Goal: Task Accomplishment & Management: Manage account settings

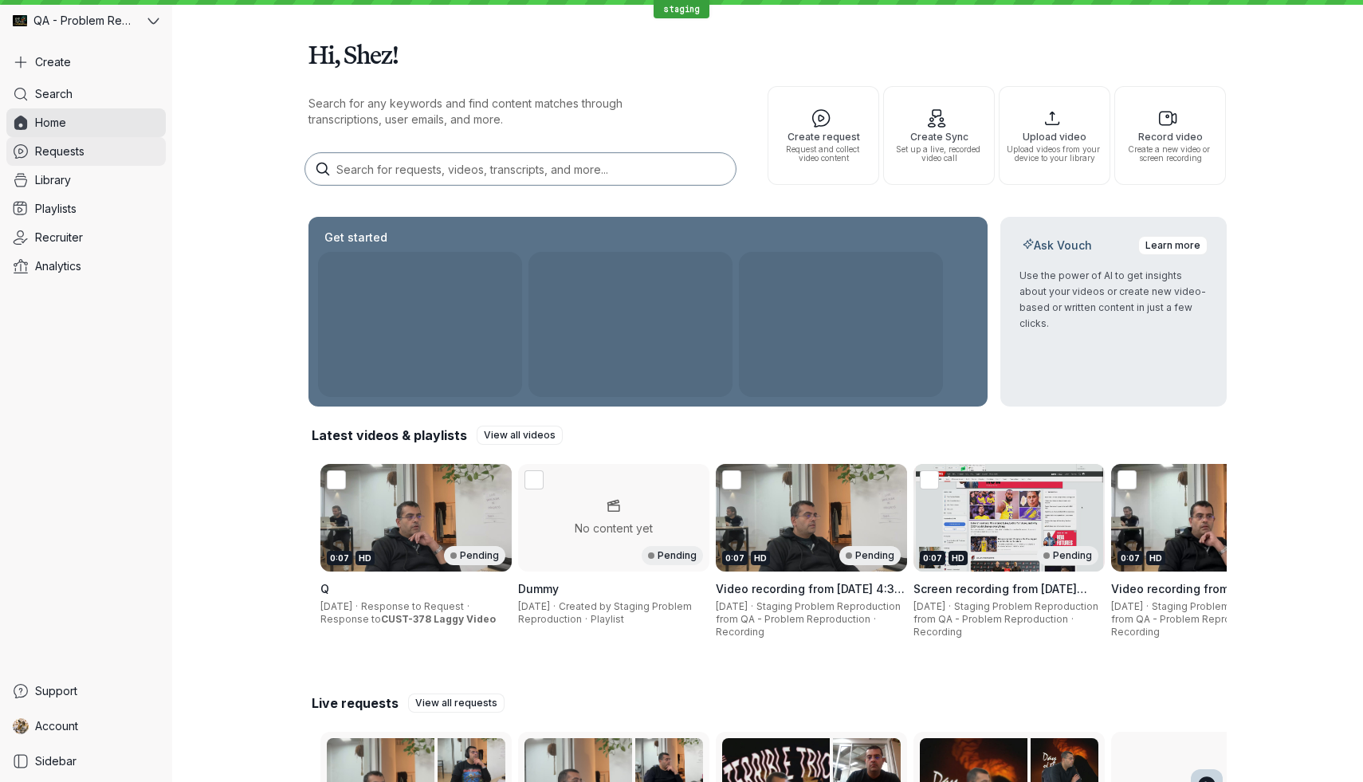
click at [77, 154] on span "Requests" at bounding box center [59, 151] width 49 height 16
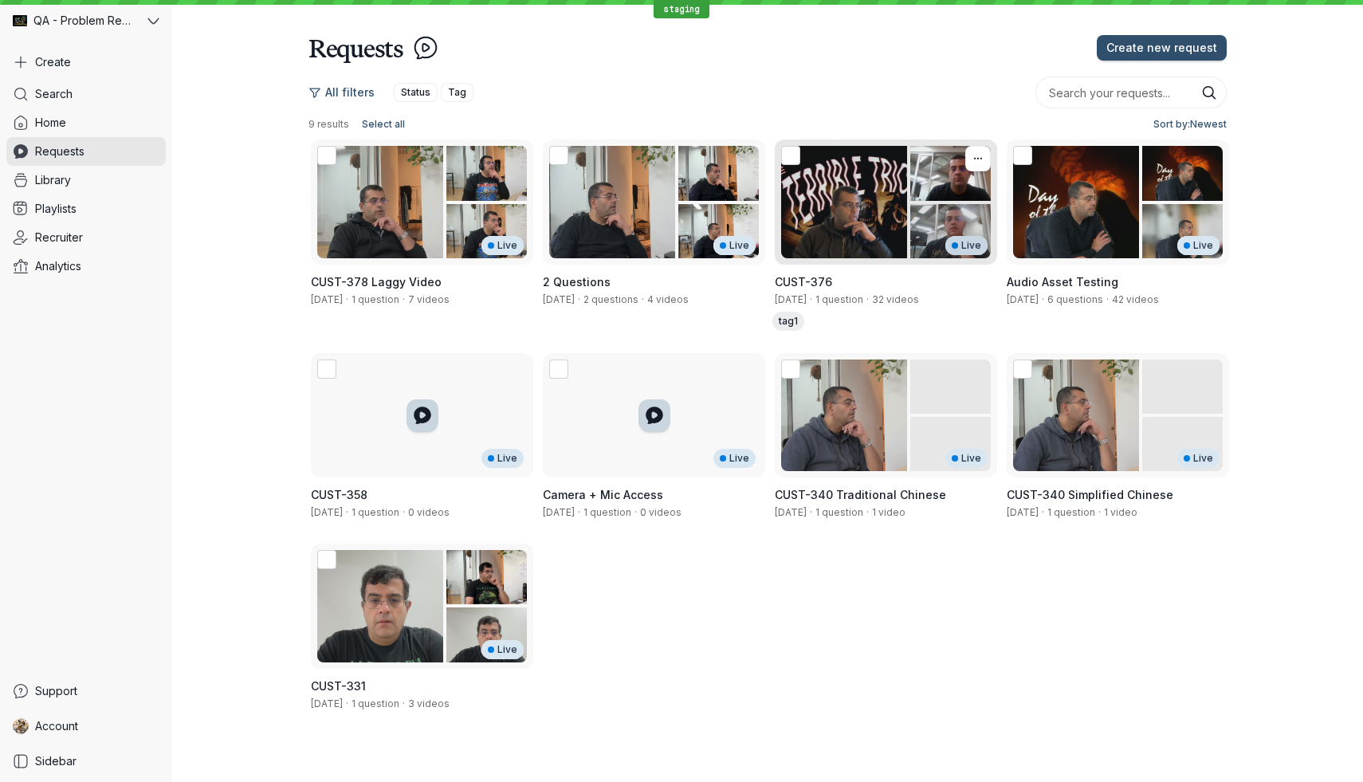
click at [838, 213] on div "Live" at bounding box center [886, 201] width 222 height 125
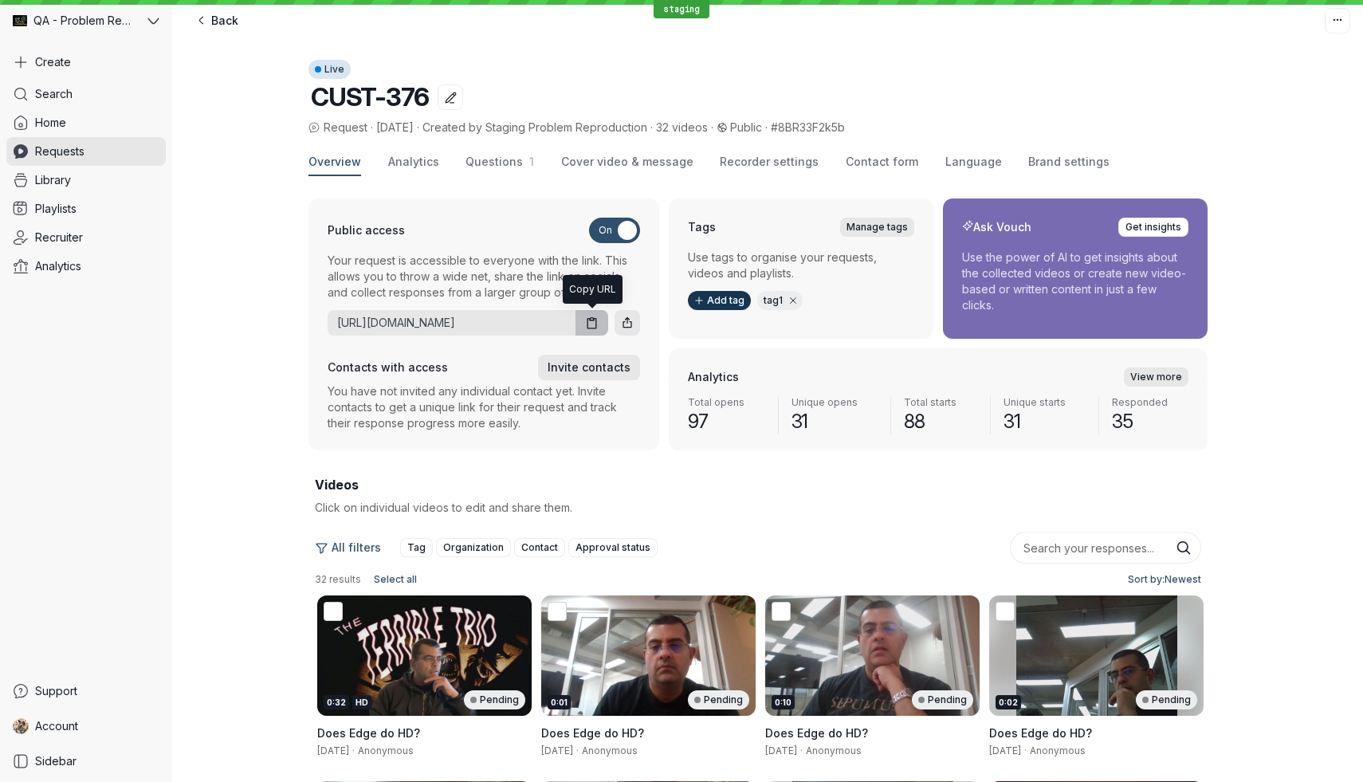
click at [597, 325] on icon "button" at bounding box center [592, 323] width 14 height 14
click at [150, 25] on icon at bounding box center [153, 21] width 12 height 12
click at [130, 384] on span "QA: Recruiter Playground" at bounding box center [131, 390] width 117 height 13
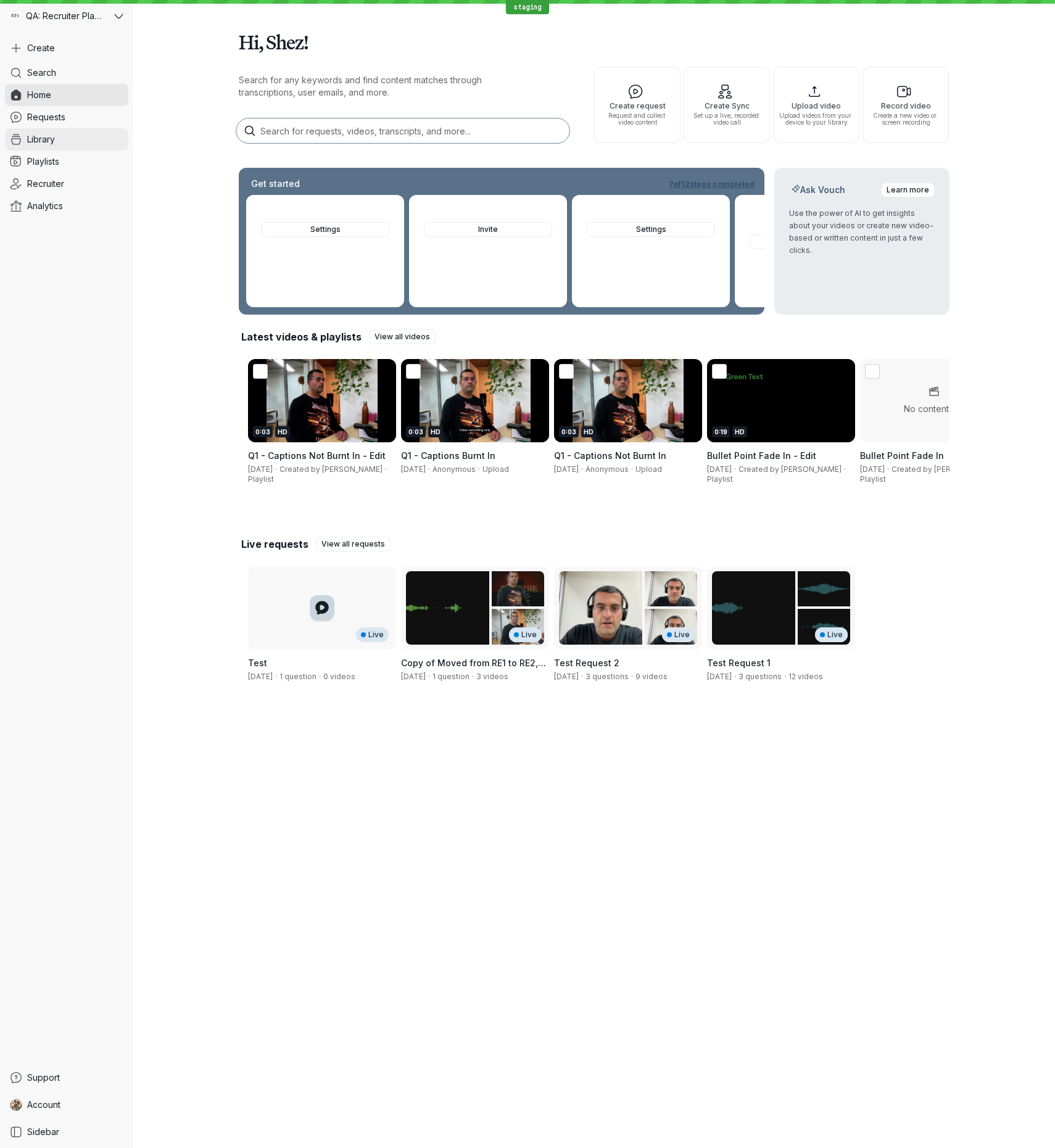
click at [96, 144] on link "Library" at bounding box center [66, 139] width 123 height 22
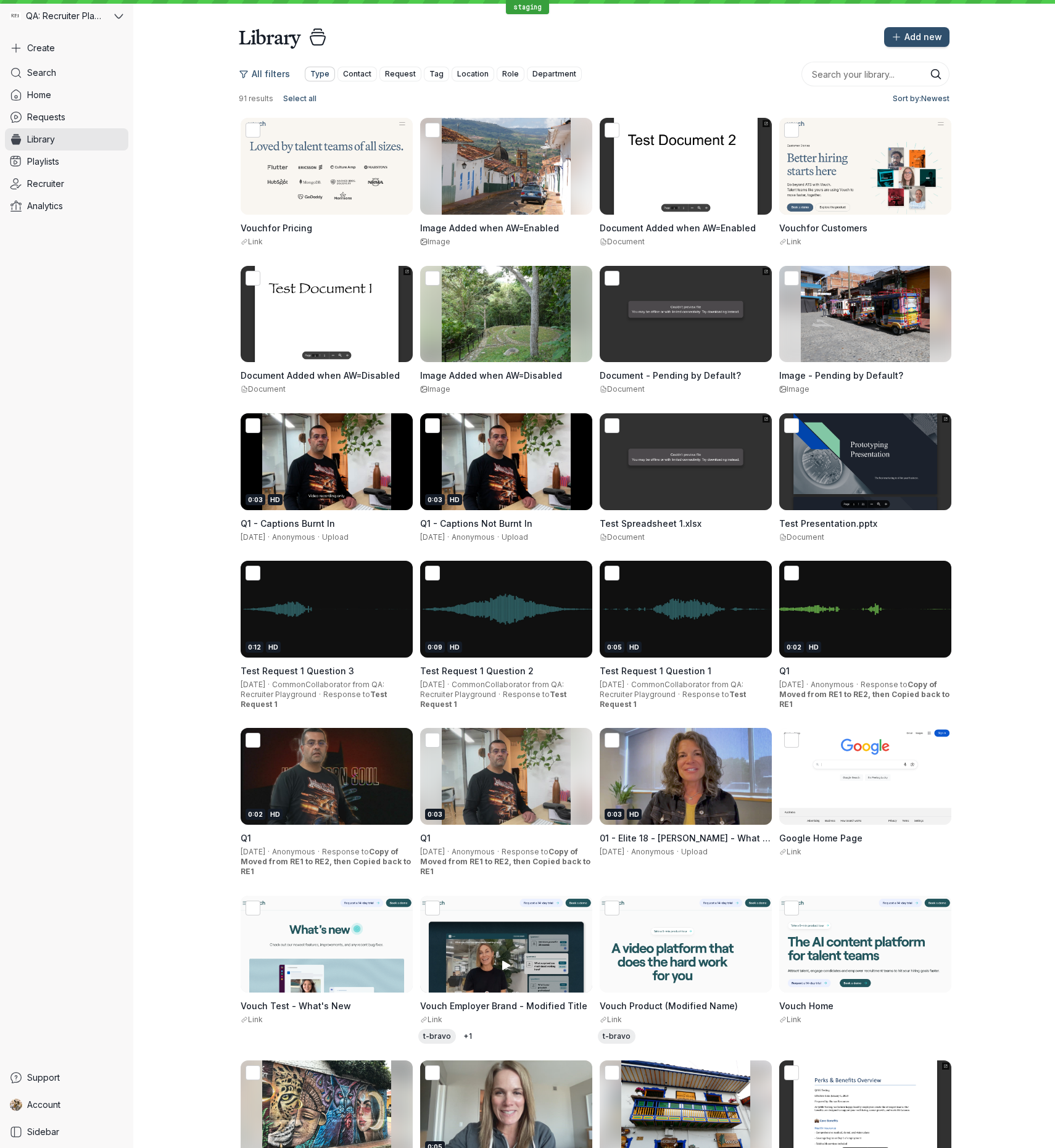
click at [316, 72] on span "Type" at bounding box center [320, 74] width 19 height 12
click at [551, 77] on span "Department" at bounding box center [554, 74] width 44 height 12
click at [72, 605] on link "Account" at bounding box center [66, 1105] width 123 height 22
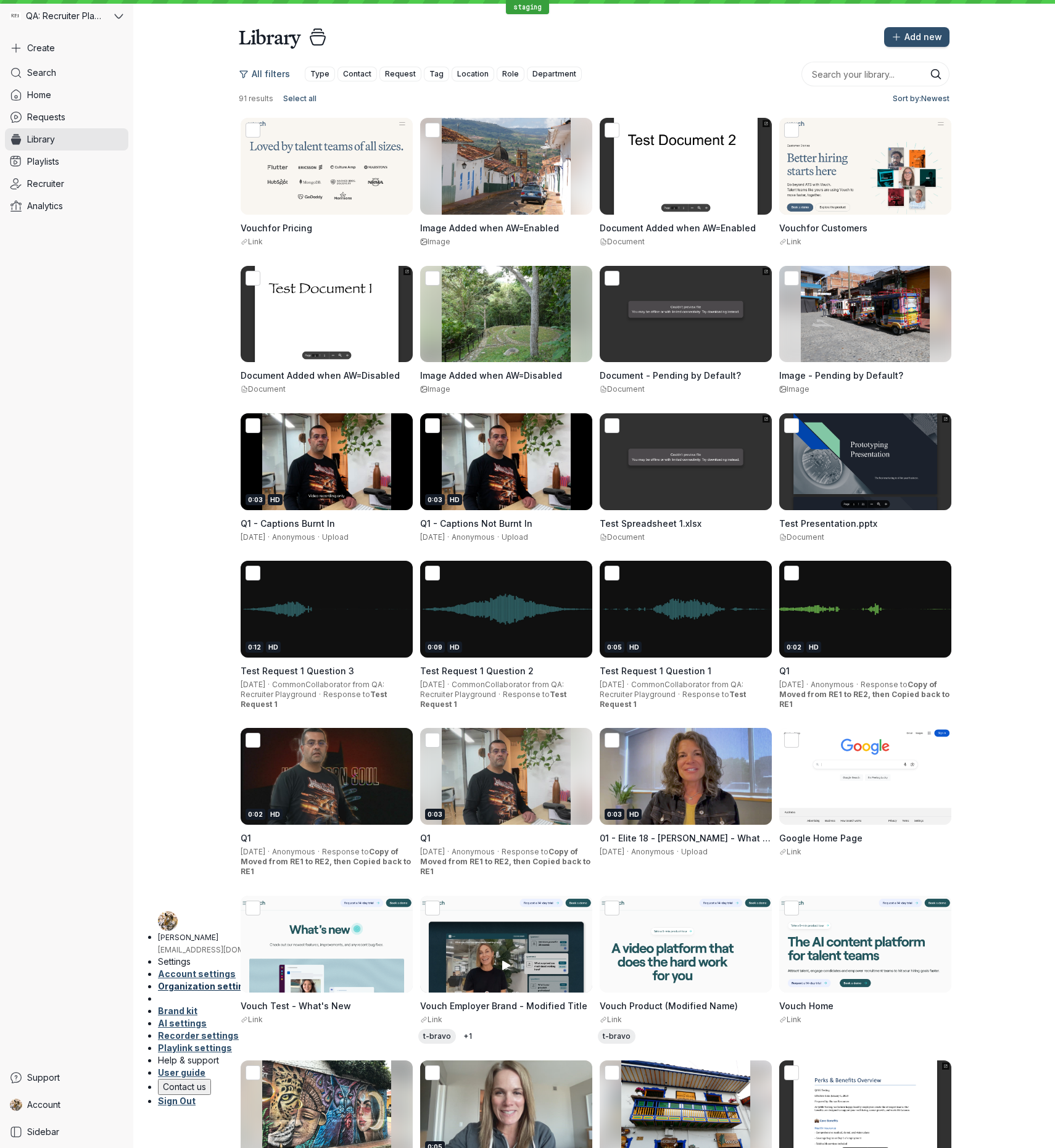
click at [199, 605] on span "Organization settings" at bounding box center [206, 986] width 97 height 11
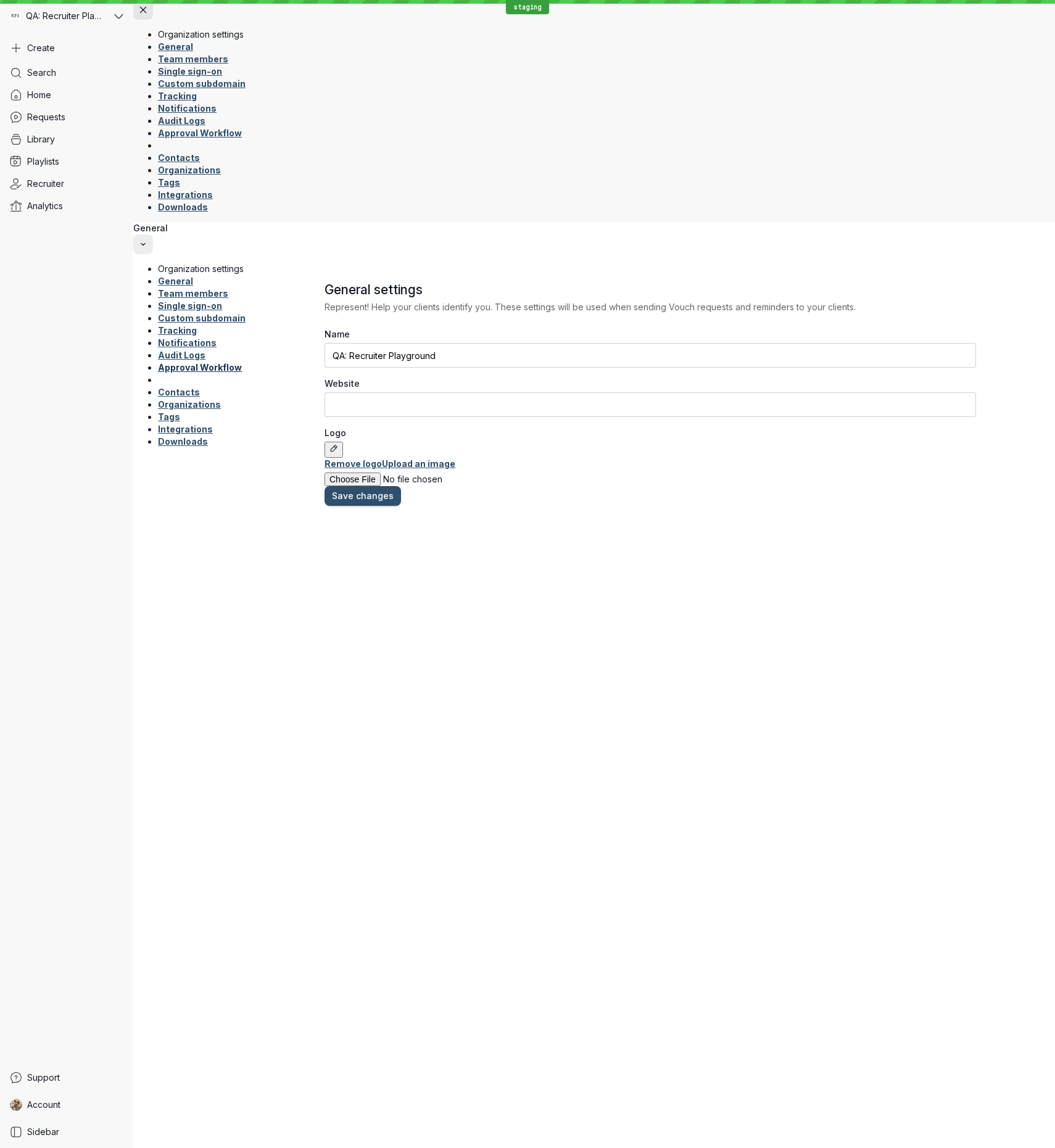
click at [214, 362] on link "Approval Workflow" at bounding box center [201, 368] width 87 height 12
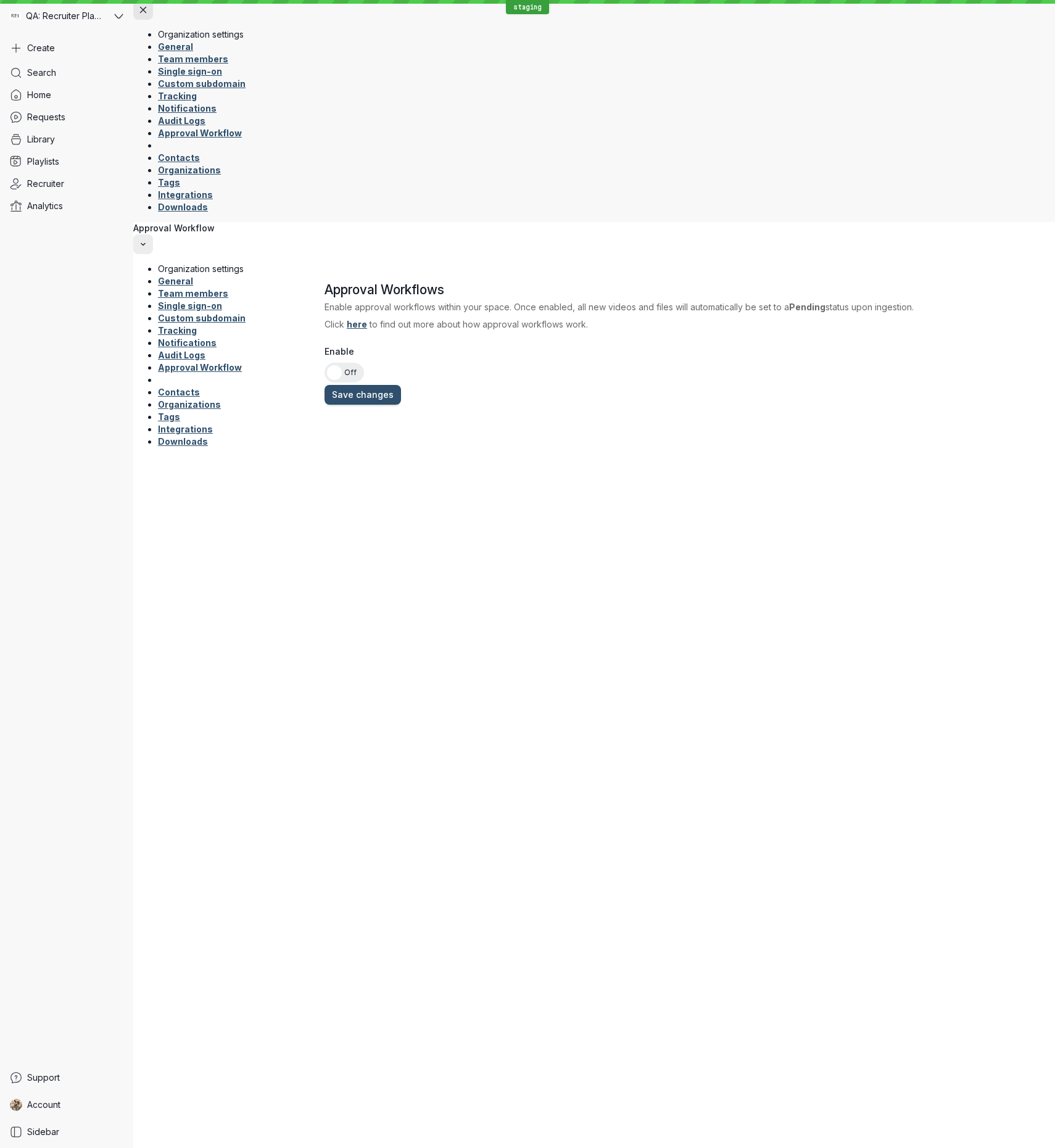
click at [342, 363] on span "On" at bounding box center [337, 373] width 11 height 20
click at [0, 0] on input "On Off" at bounding box center [0, 0] width 0 height 0
click at [394, 389] on span "Save changes" at bounding box center [363, 395] width 62 height 12
click at [84, 137] on link "Library" at bounding box center [66, 139] width 123 height 22
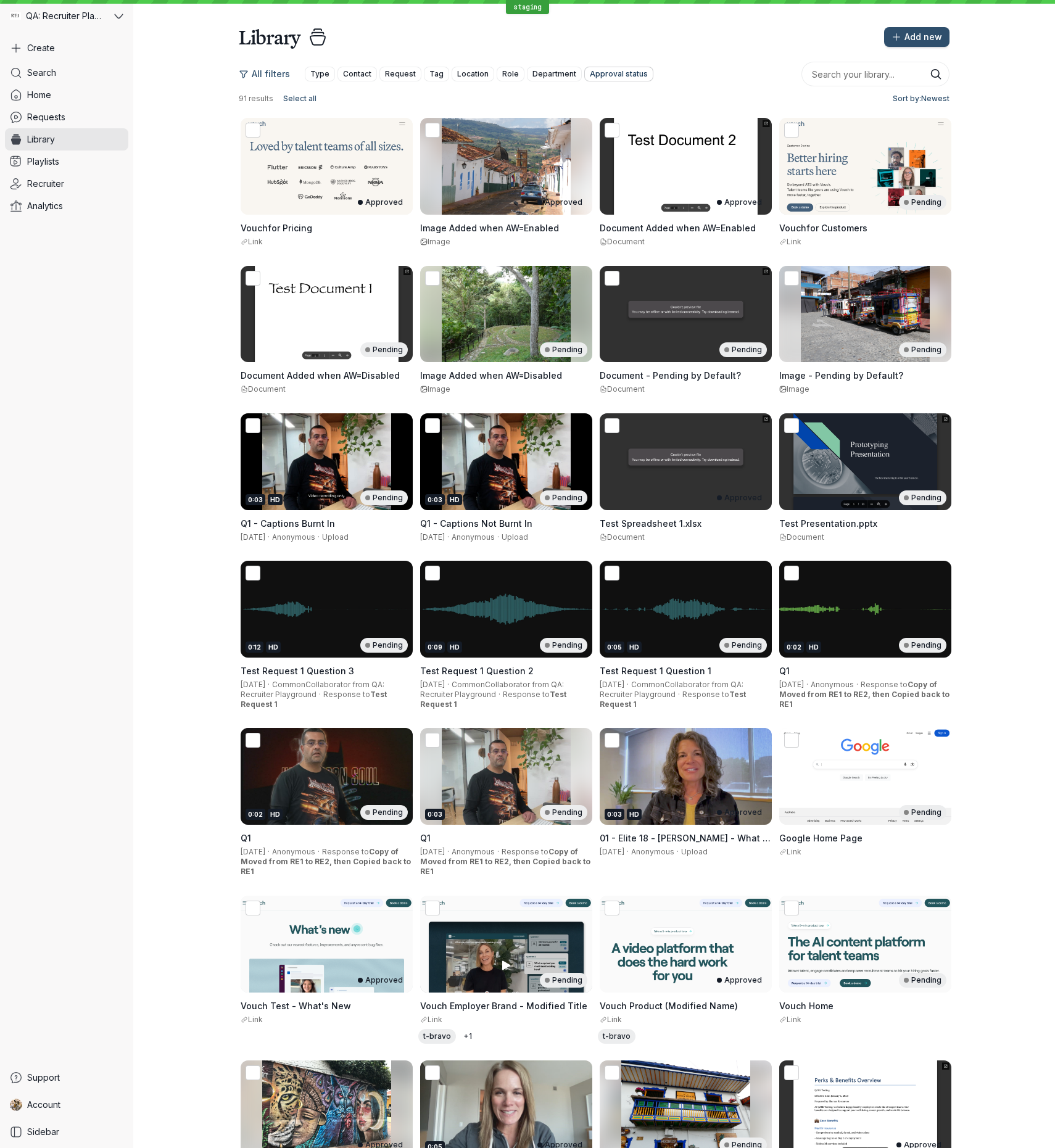
click at [598, 74] on span "Approval status" at bounding box center [618, 74] width 58 height 12
click at [587, 117] on icon at bounding box center [581, 111] width 13 height 13
click at [0, 0] on input "Approved" at bounding box center [0, 0] width 0 height 0
click at [605, 234] on span "Apply" at bounding box center [592, 228] width 24 height 12
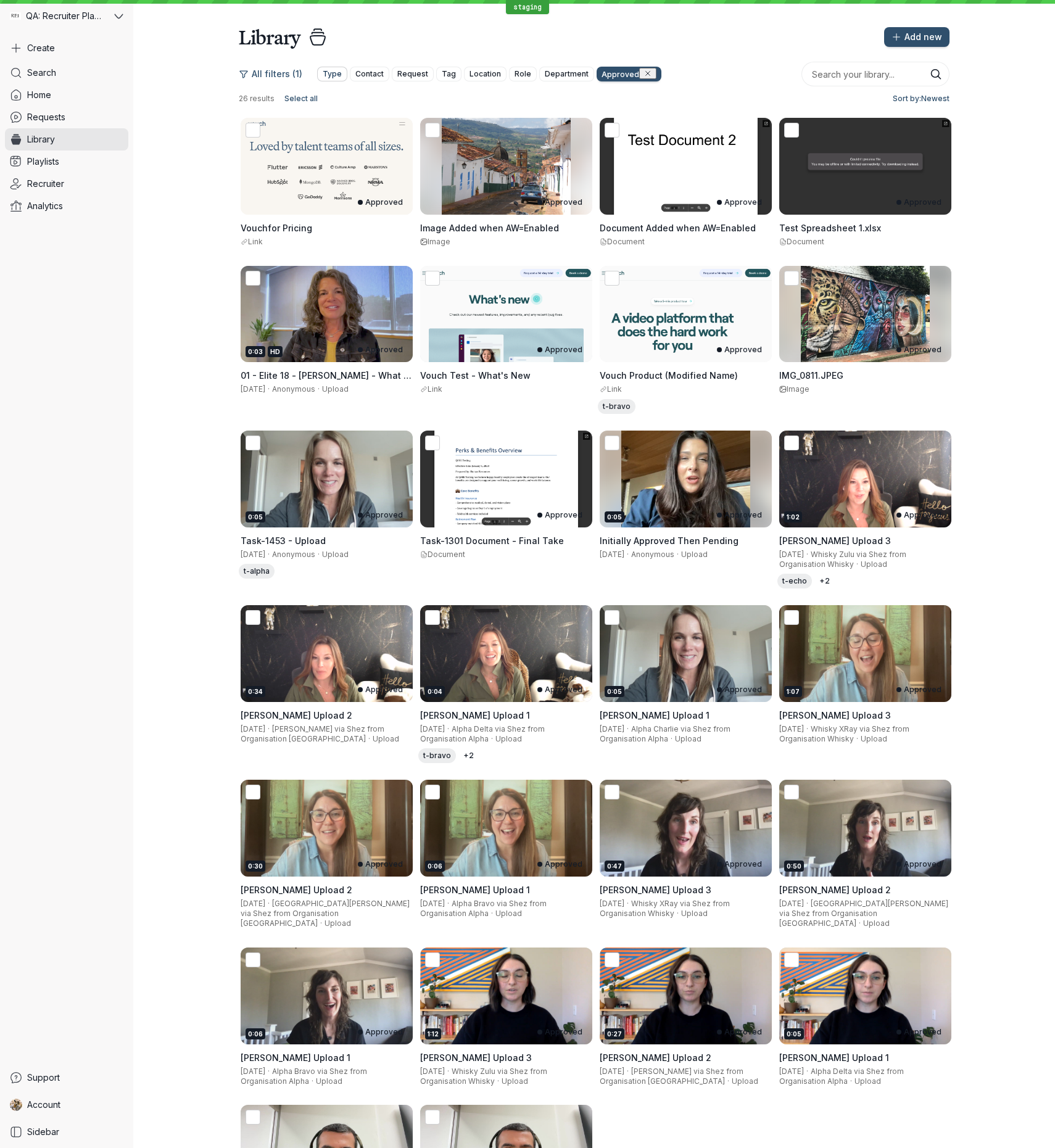
click at [331, 73] on span "Type" at bounding box center [332, 74] width 19 height 12
click at [327, 111] on icon at bounding box center [322, 111] width 9 height 0
click at [0, 0] on input "Responses" at bounding box center [0, 0] width 0 height 0
drag, startPoint x: 336, startPoint y: 143, endPoint x: 336, endPoint y: 156, distance: 13.0
click at [330, 139] on icon at bounding box center [323, 132] width 13 height 13
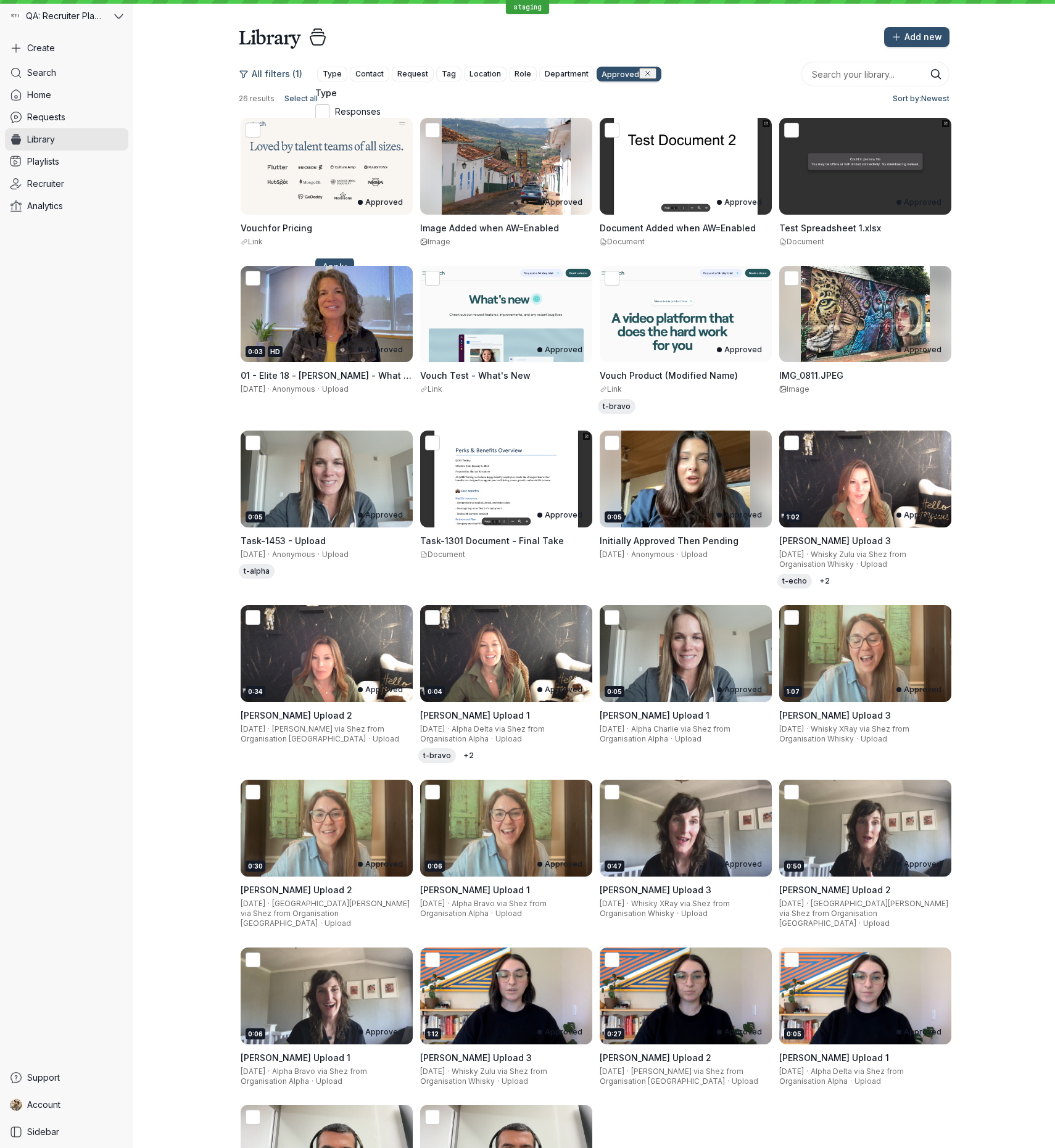
click at [0, 0] on input "Syncs" at bounding box center [0, 0] width 0 height 0
click at [330, 158] on icon at bounding box center [323, 151] width 13 height 13
click at [0, 0] on input "Uploads" at bounding box center [0, 0] width 0 height 0
click at [330, 178] on icon at bounding box center [323, 171] width 13 height 13
click at [0, 0] on input "Recordings" at bounding box center [0, 0] width 0 height 0
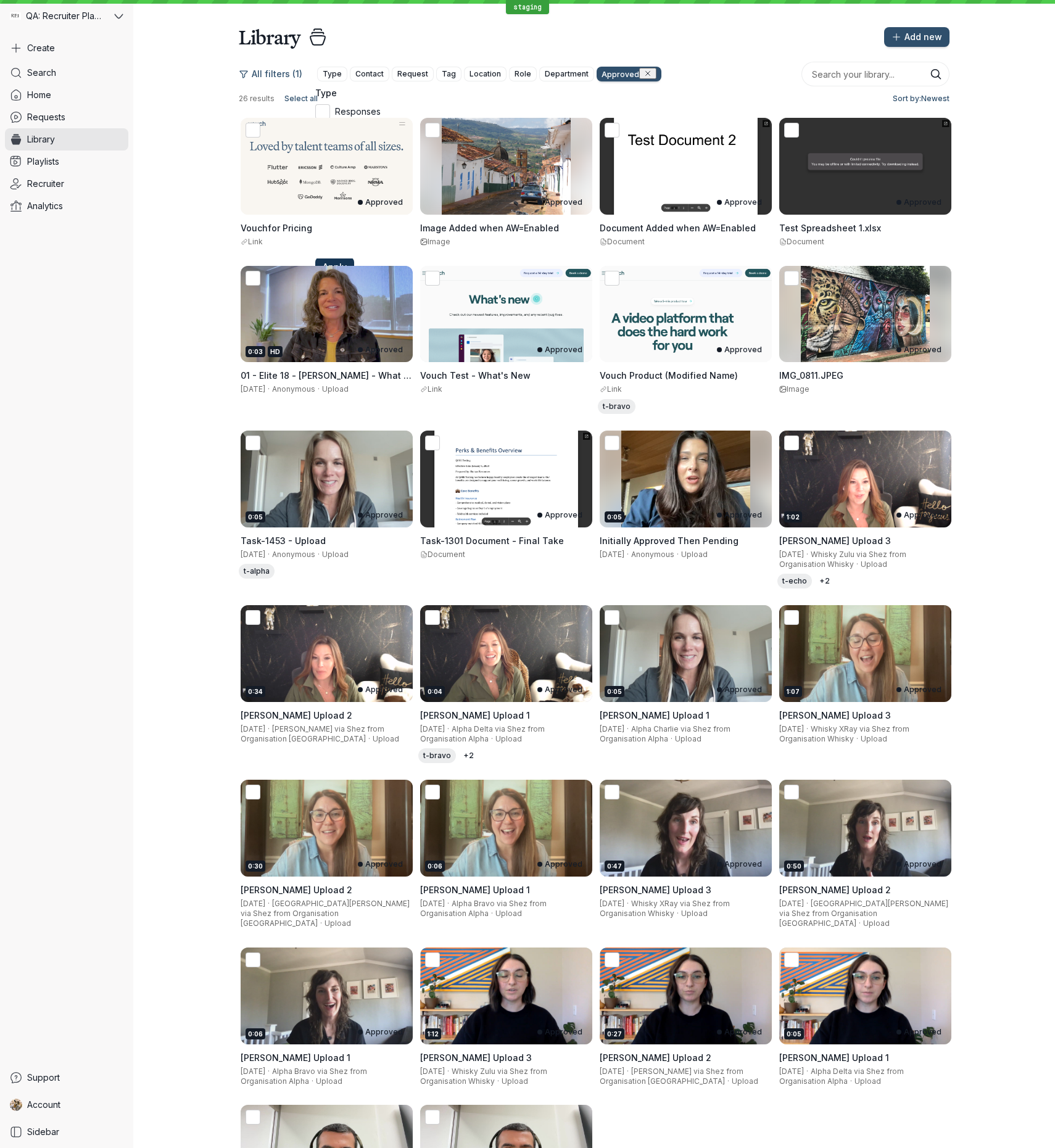
click at [347, 273] on span "Apply" at bounding box center [334, 267] width 24 height 12
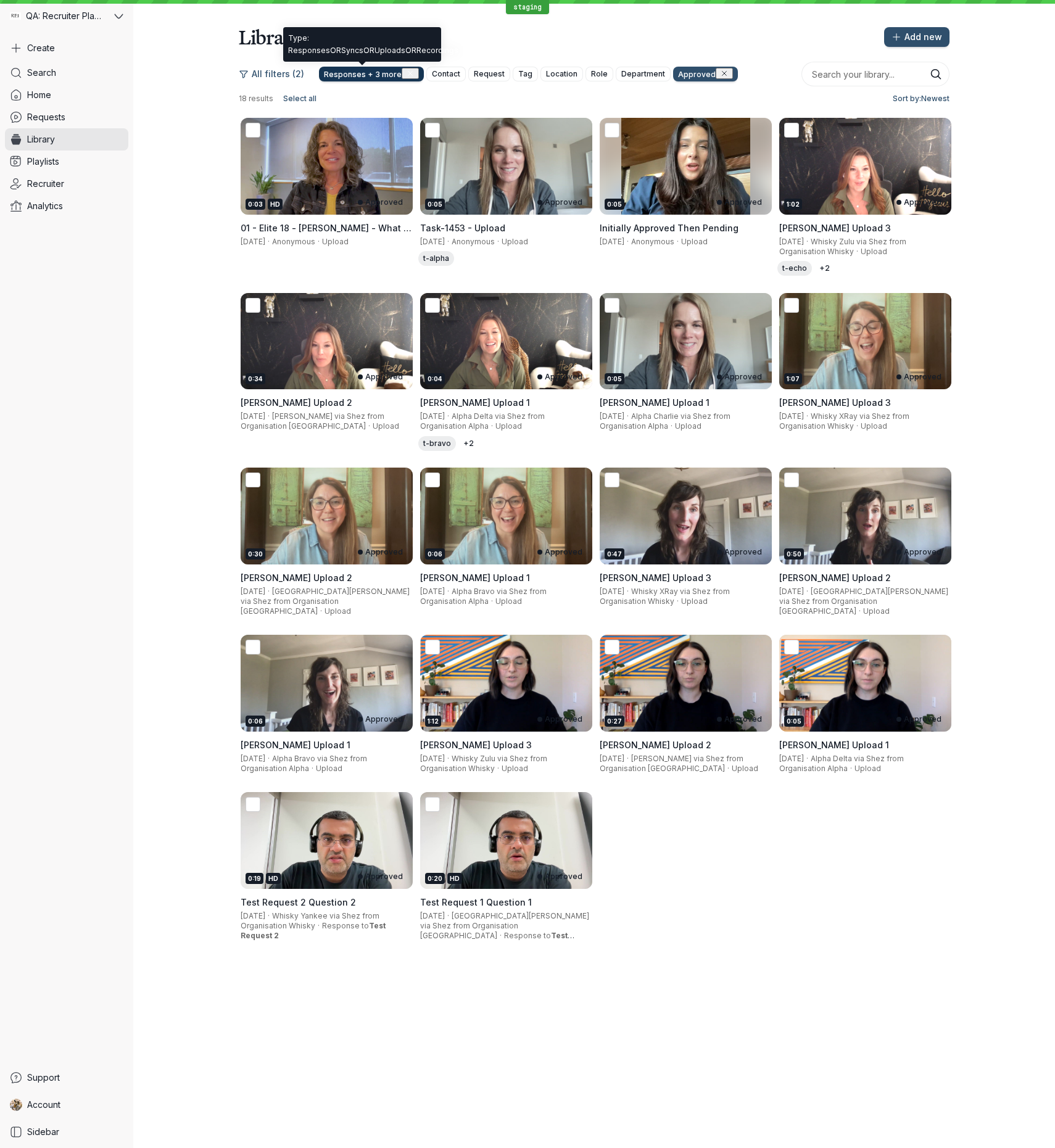
click at [362, 71] on span "Responses + 3 more" at bounding box center [362, 74] width 77 height 9
click at [331, 175] on icon at bounding box center [324, 170] width 13 height 13
click at [0, 0] on input "Recordings" at bounding box center [0, 0] width 0 height 0
drag, startPoint x: 338, startPoint y: 158, endPoint x: 338, endPoint y: 142, distance: 16.0
click at [331, 156] on icon at bounding box center [324, 151] width 13 height 13
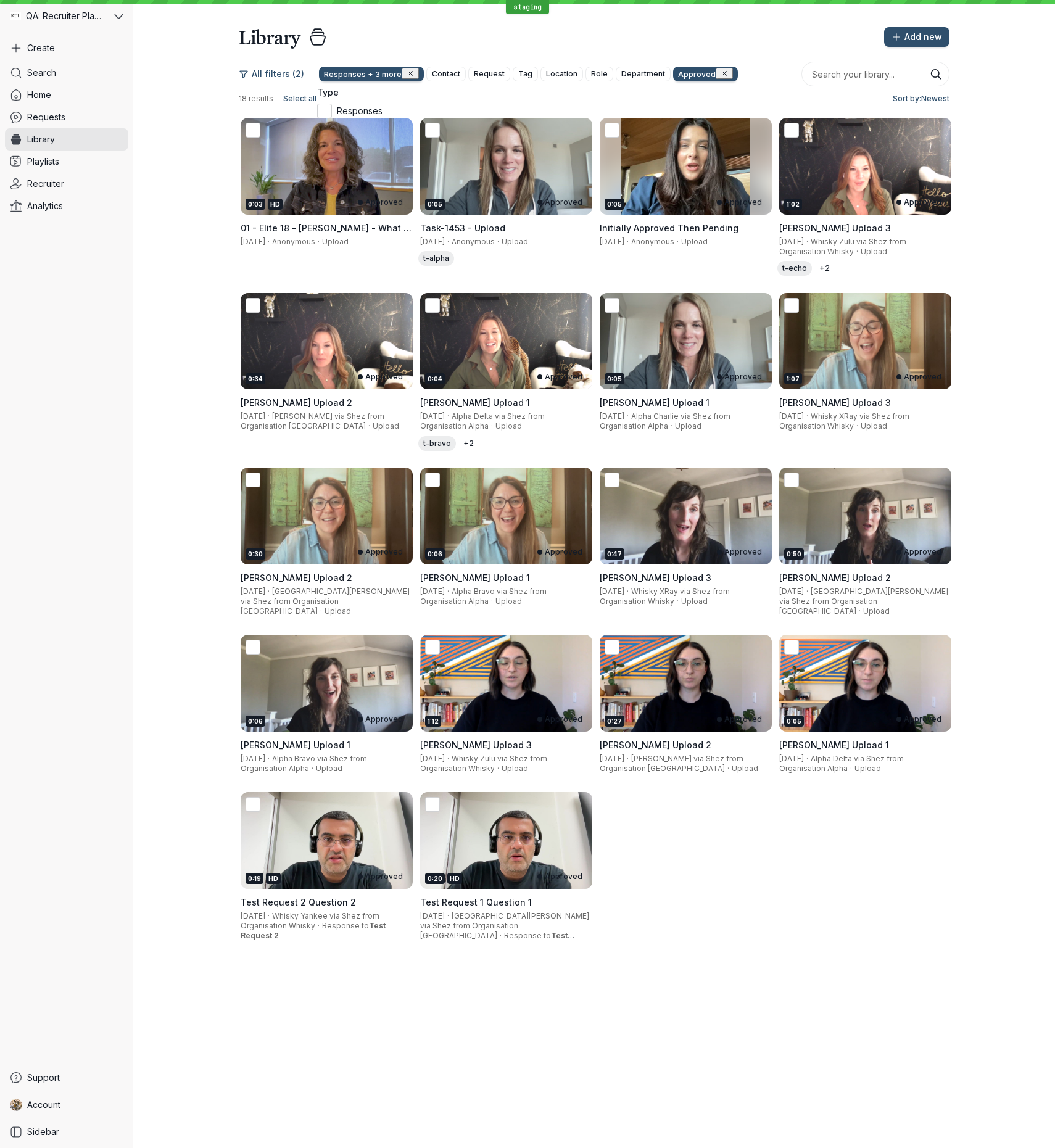
click at [0, 0] on input "Uploads" at bounding box center [0, 0] width 0 height 0
click at [331, 138] on icon at bounding box center [324, 131] width 13 height 13
click at [0, 0] on input "Syncs" at bounding box center [0, 0] width 0 height 0
click at [331, 118] on icon at bounding box center [324, 111] width 13 height 13
click at [0, 0] on input "Responses" at bounding box center [0, 0] width 0 height 0
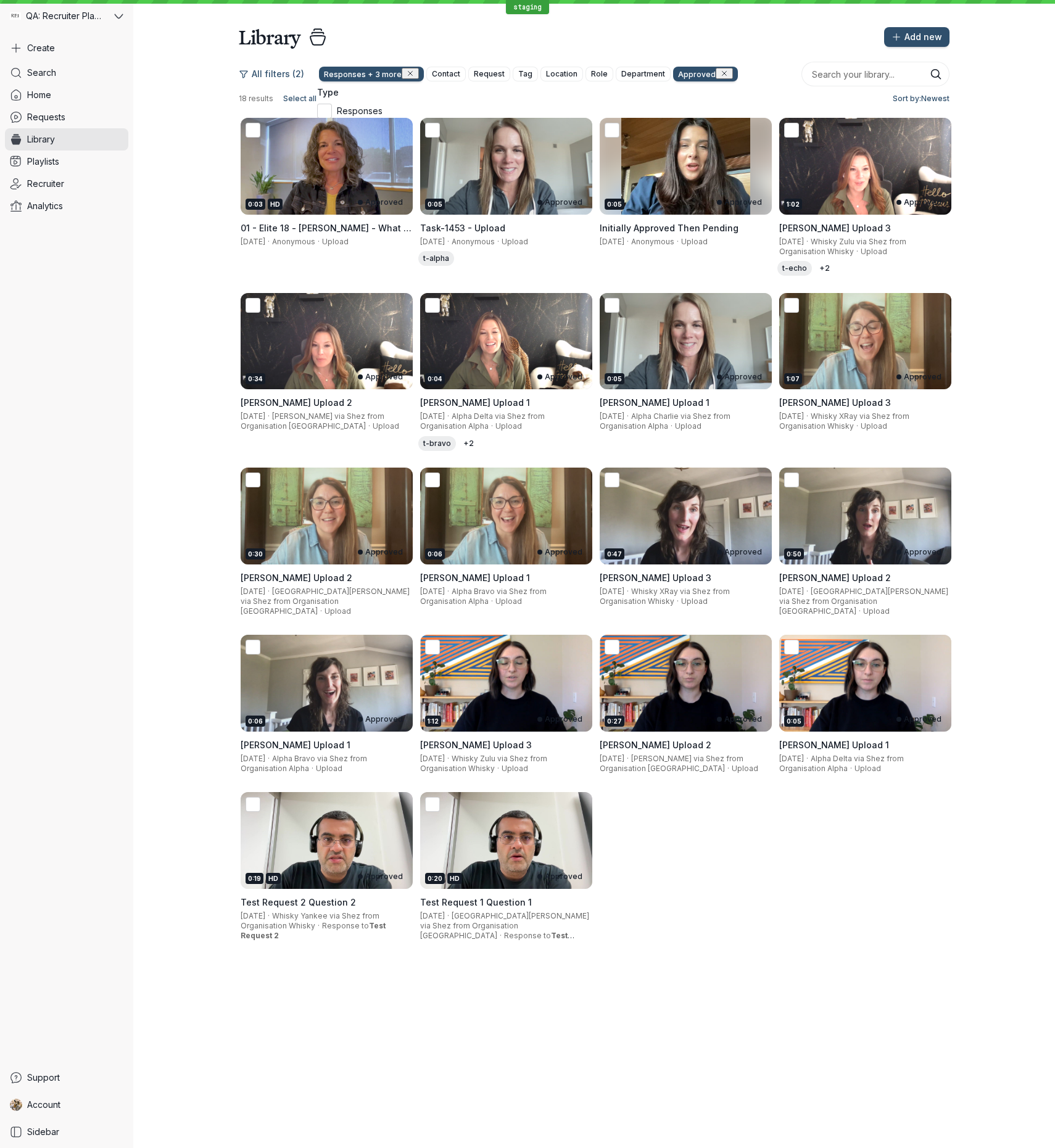
click at [331, 197] on icon at bounding box center [324, 190] width 13 height 13
click at [0, 0] on input "Documents" at bounding box center [0, 0] width 0 height 0
click at [348, 272] on span "Apply" at bounding box center [336, 266] width 24 height 12
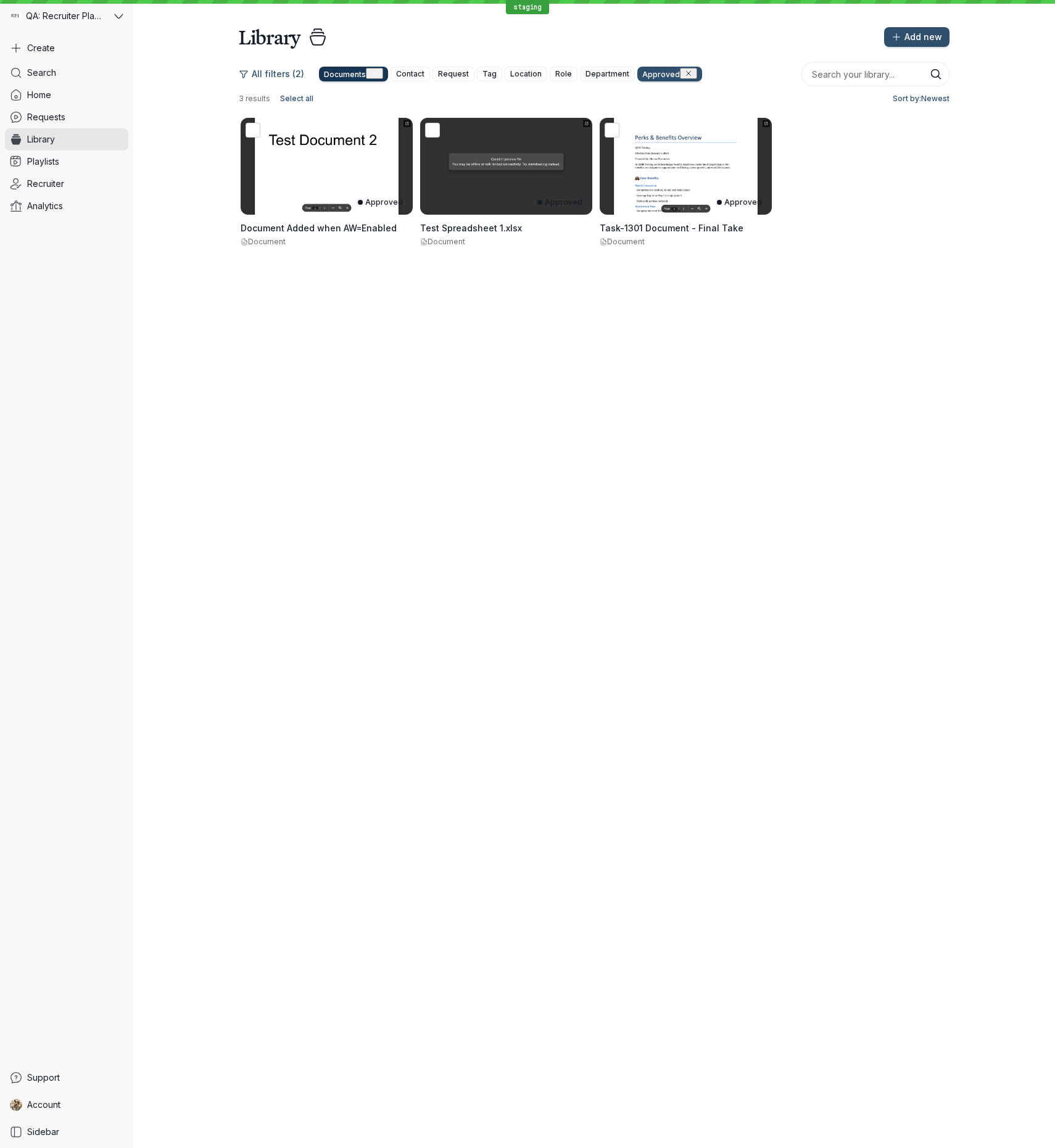
click at [344, 75] on span "Documents" at bounding box center [344, 74] width 42 height 9
click at [331, 197] on icon at bounding box center [324, 190] width 13 height 13
click at [0, 0] on input "Documents" at bounding box center [0, 0] width 0 height 0
click at [331, 218] on icon at bounding box center [324, 211] width 13 height 13
click at [0, 0] on input "Images" at bounding box center [0, 0] width 0 height 0
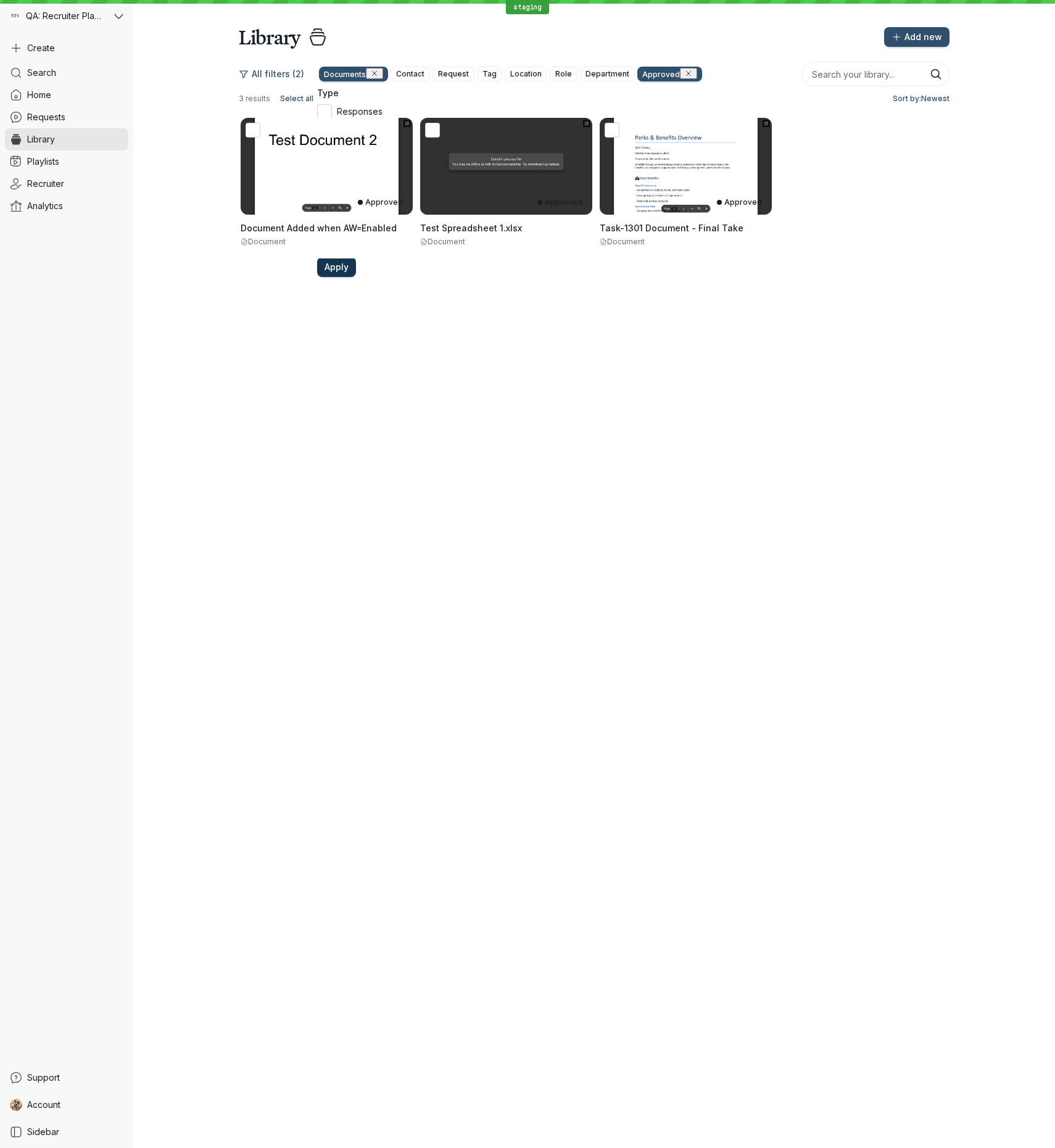
click at [348, 270] on span "Apply" at bounding box center [336, 267] width 24 height 12
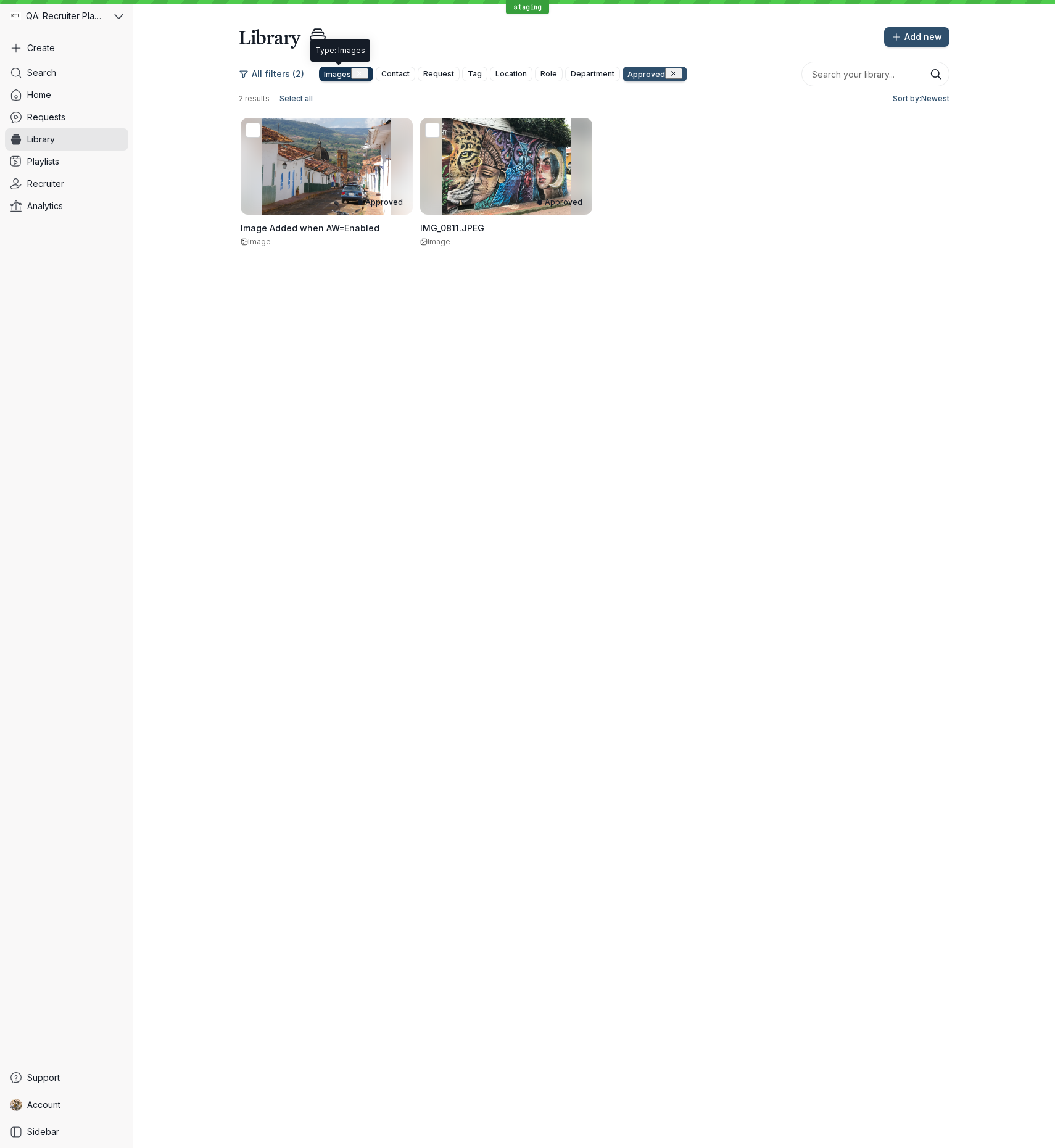
click at [334, 74] on span "Images" at bounding box center [337, 74] width 27 height 9
click at [331, 218] on icon at bounding box center [324, 211] width 13 height 13
click at [0, 0] on input "Images" at bounding box center [0, 0] width 0 height 0
click at [331, 237] on icon at bounding box center [324, 230] width 13 height 13
click at [0, 0] on input "Links" at bounding box center [0, 0] width 0 height 0
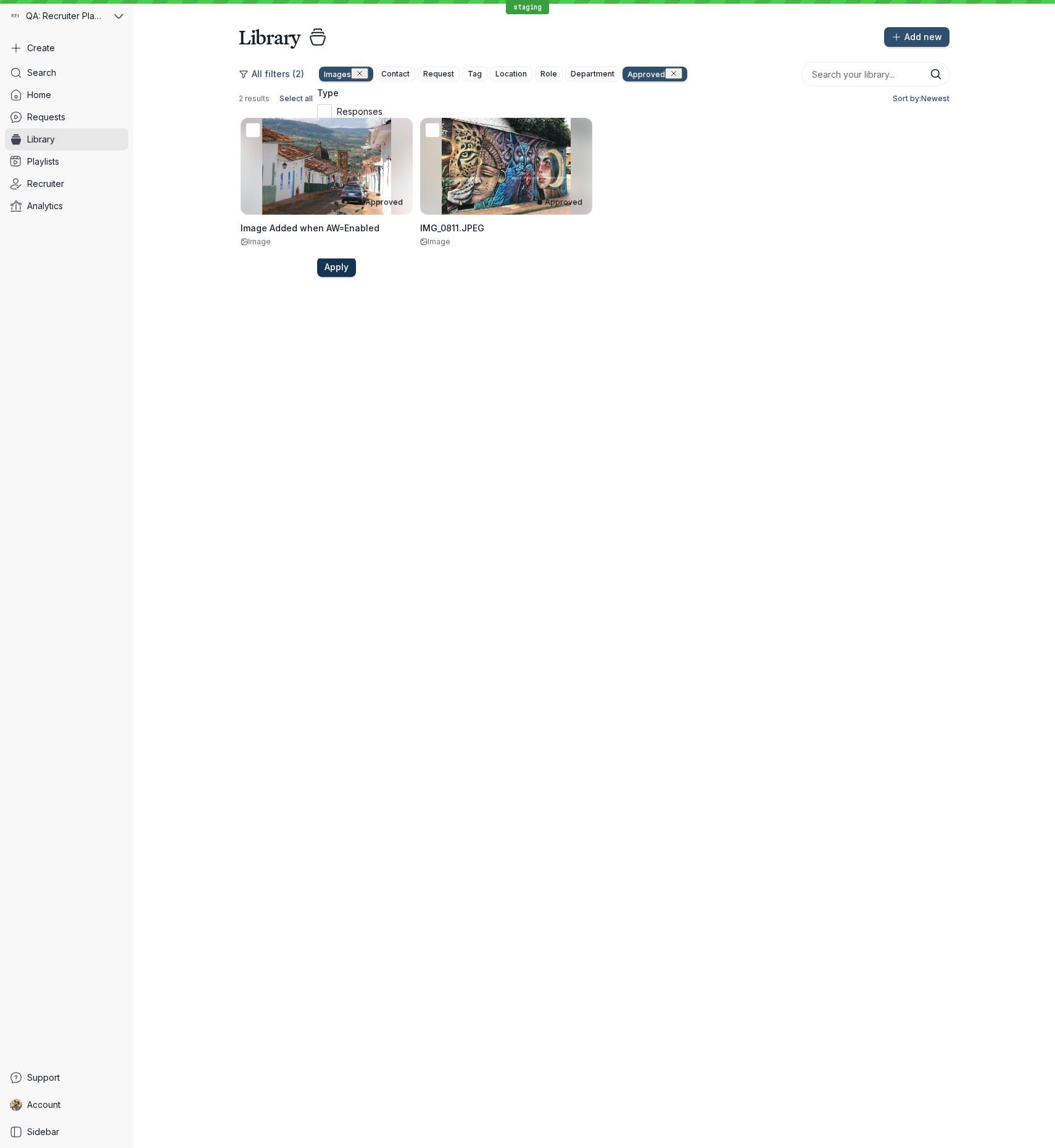
click at [348, 273] on span "Apply" at bounding box center [336, 267] width 24 height 12
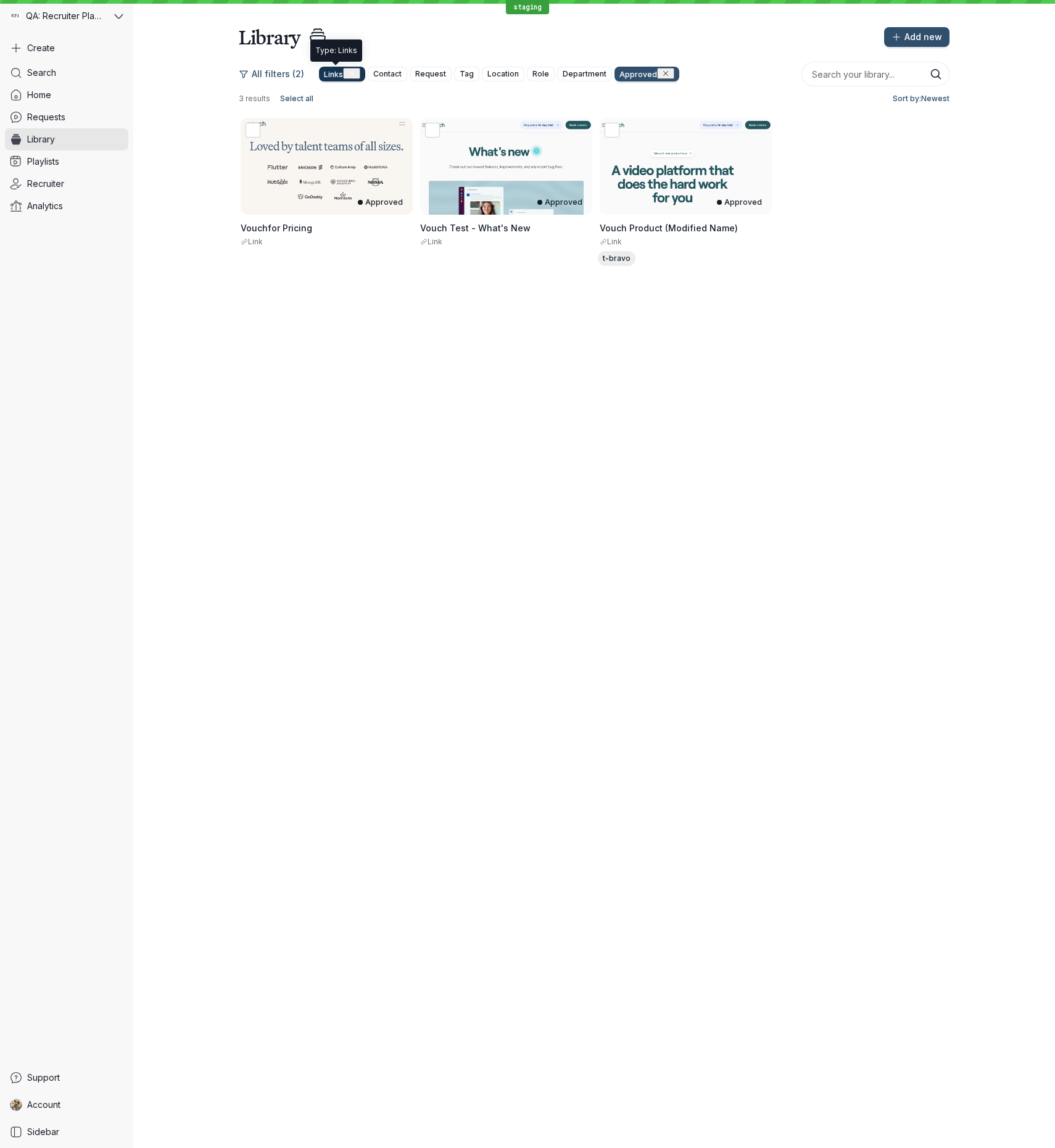
click at [349, 73] on icon "button" at bounding box center [351, 74] width 5 height 5
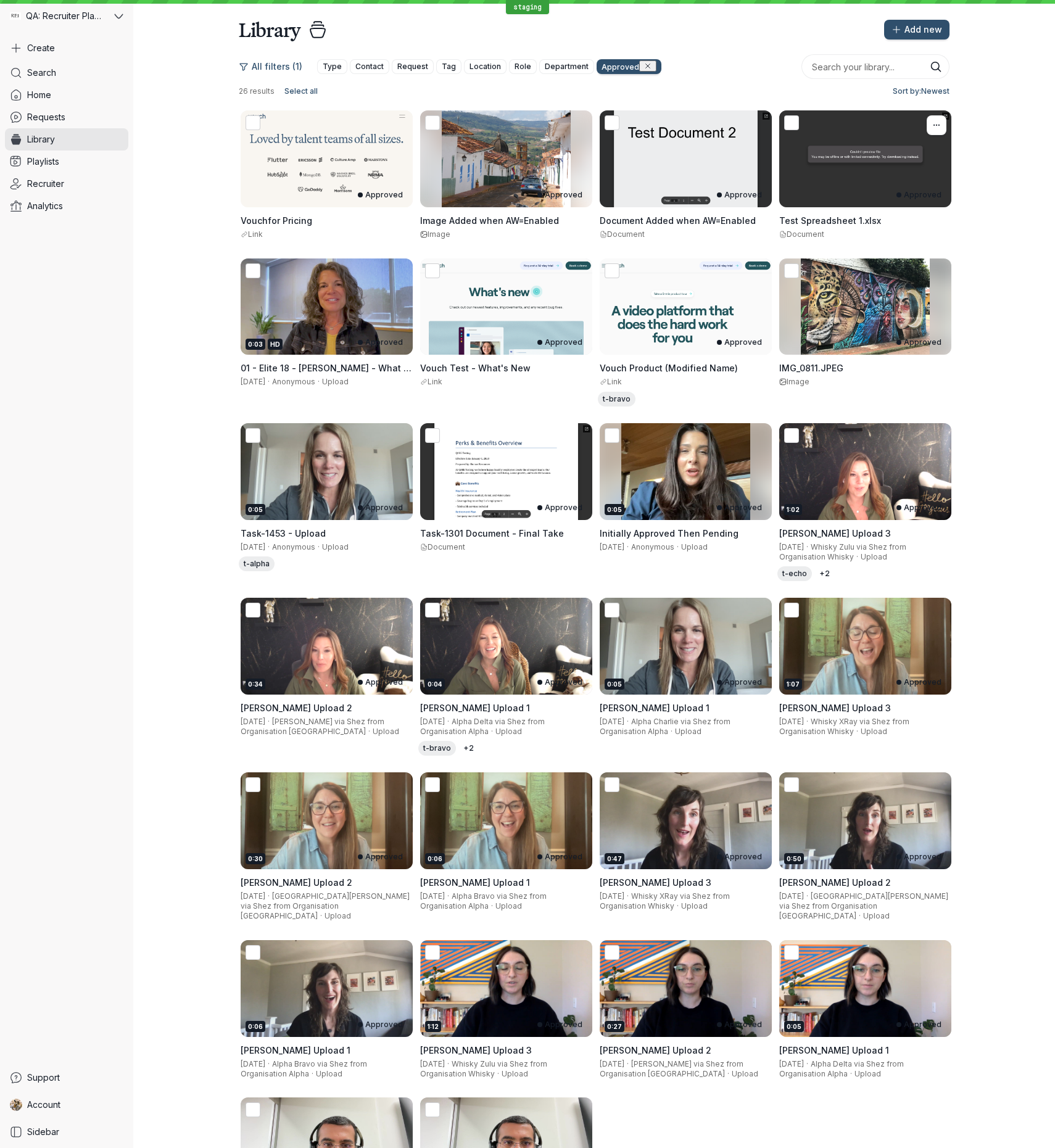
scroll to position [8, 0]
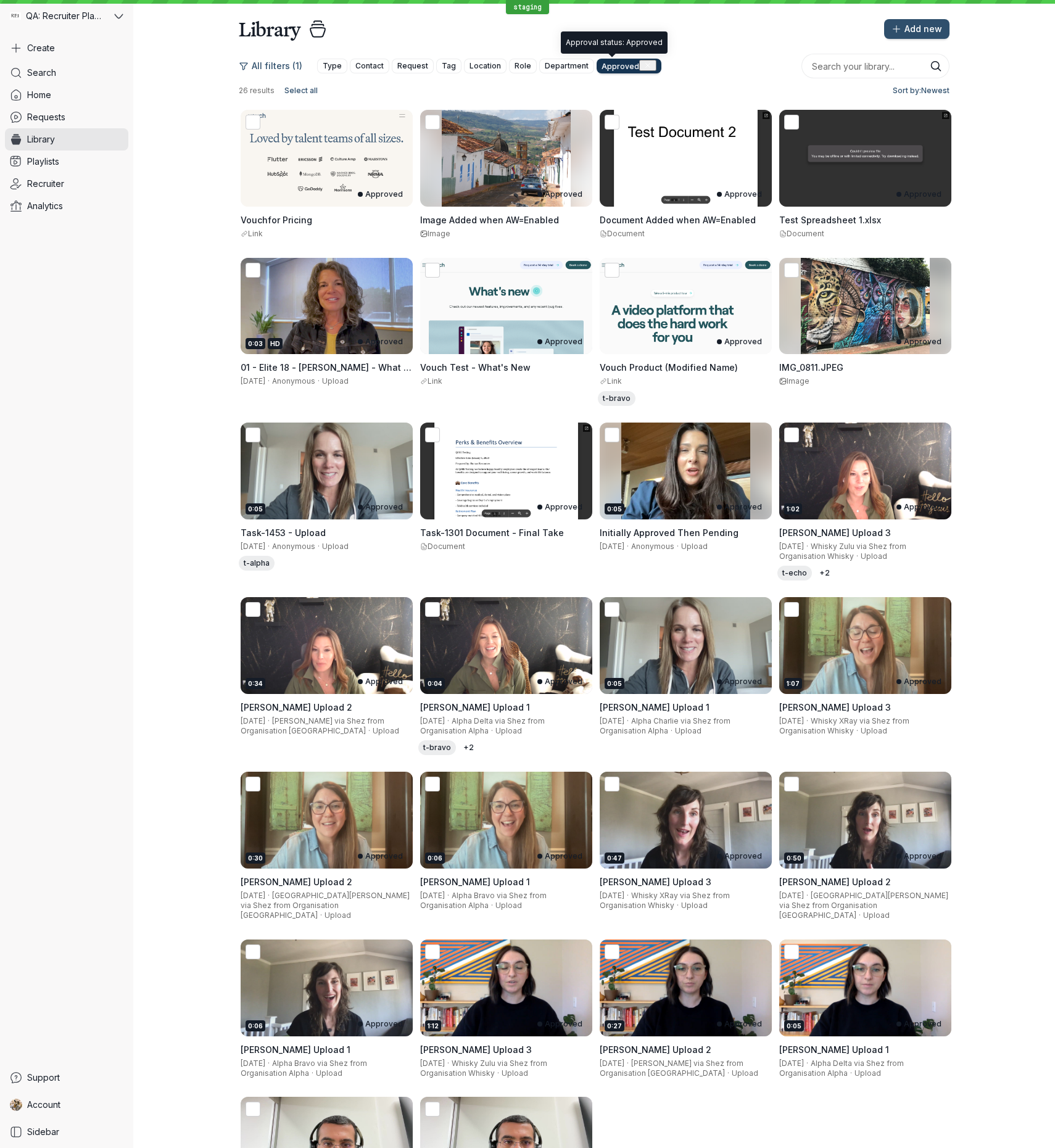
click at [644, 66] on icon "button" at bounding box center [648, 66] width 8 height 8
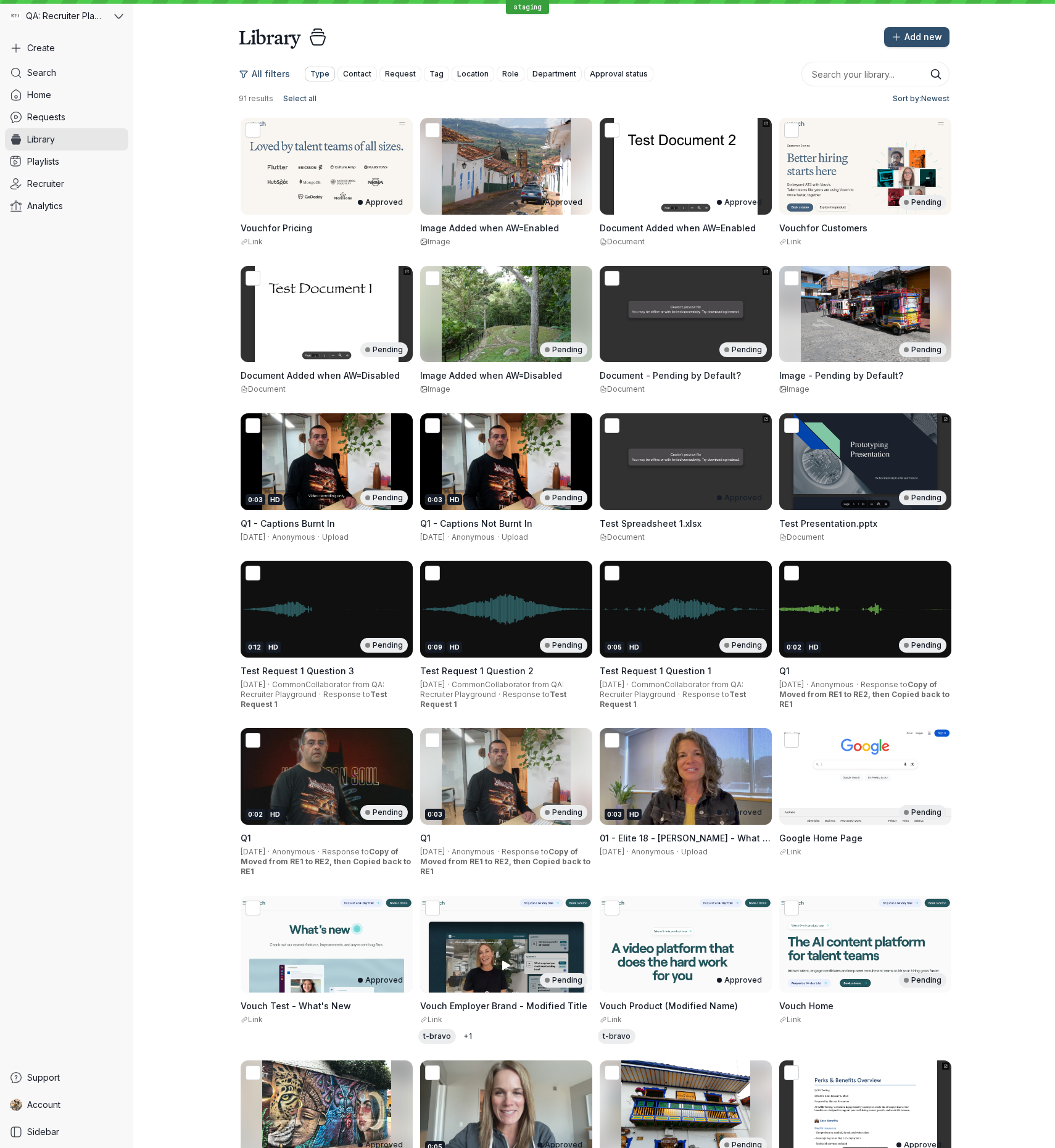
click at [306, 74] on button "Type" at bounding box center [320, 74] width 30 height 15
click at [343, 196] on span "Documents" at bounding box center [345, 190] width 46 height 11
click at [0, 0] on input "Documents" at bounding box center [0, 0] width 0 height 0
click at [334, 273] on span "Apply" at bounding box center [322, 267] width 24 height 12
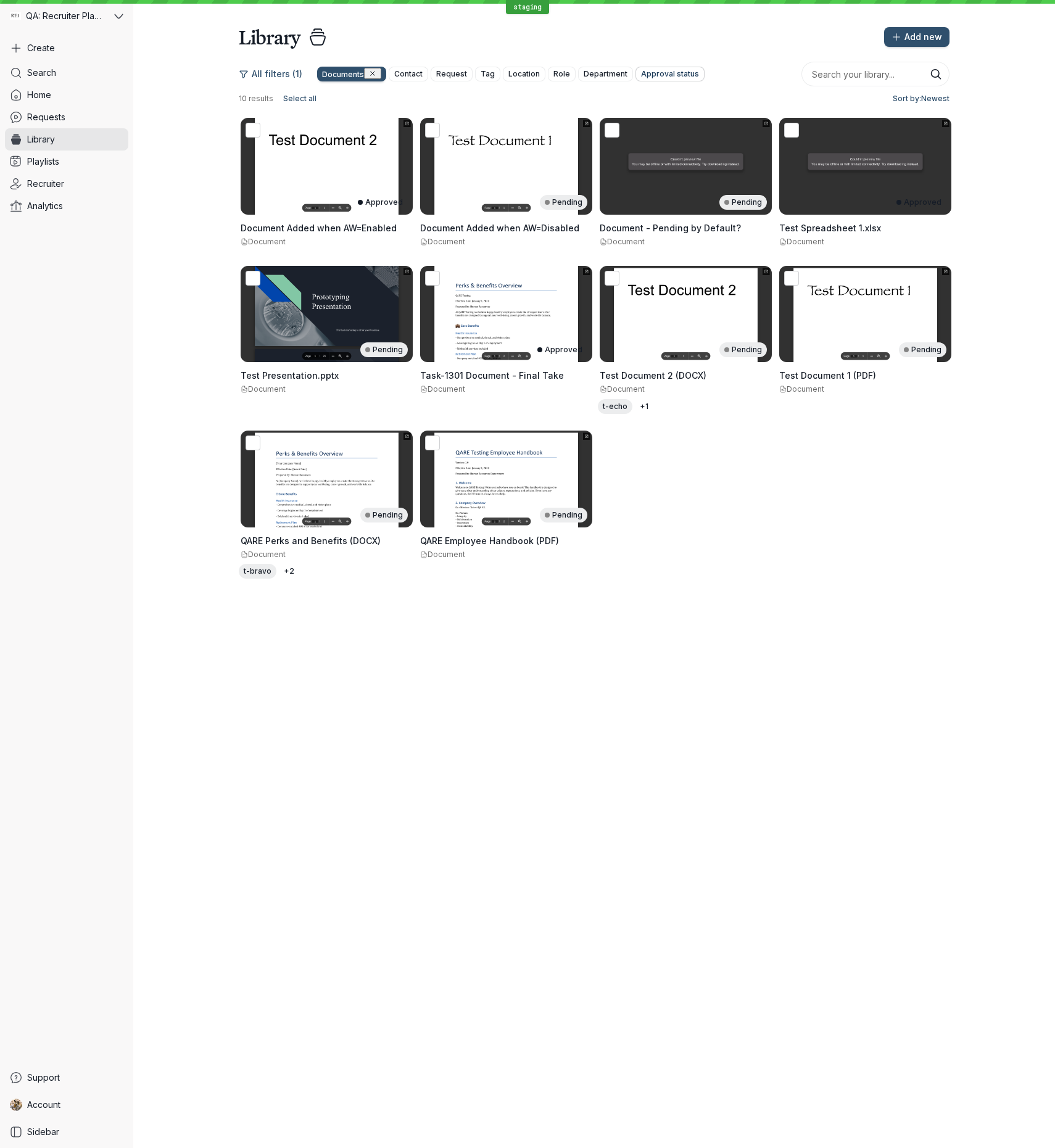
click at [664, 72] on span "Approval status" at bounding box center [670, 74] width 58 height 12
click at [661, 117] on span "Approved" at bounding box center [656, 111] width 41 height 11
click at [0, 0] on input "Approved" at bounding box center [0, 0] width 0 height 0
click at [647, 233] on span "Apply" at bounding box center [635, 228] width 24 height 12
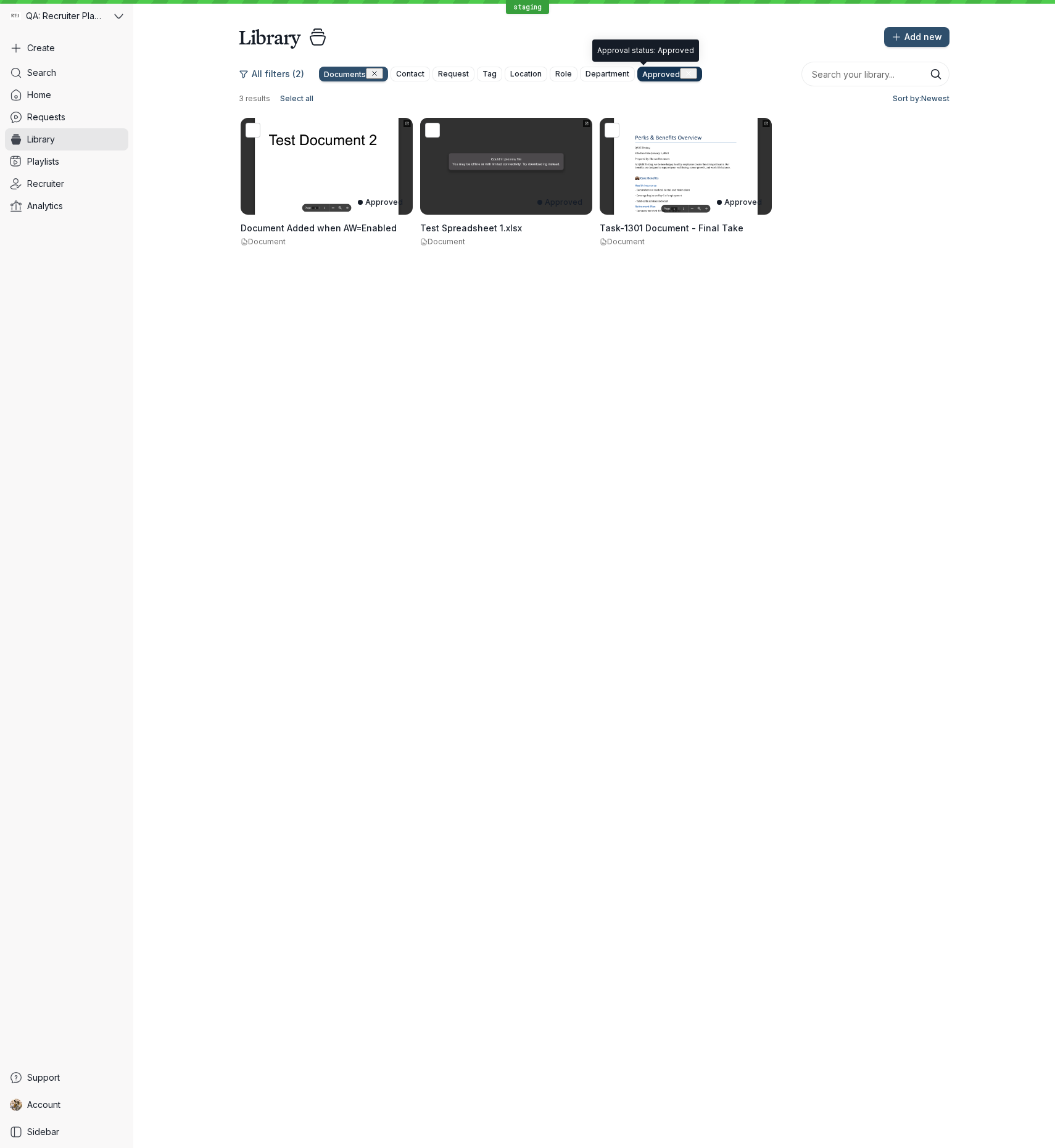
click at [685, 74] on icon "button" at bounding box center [689, 74] width 8 height 8
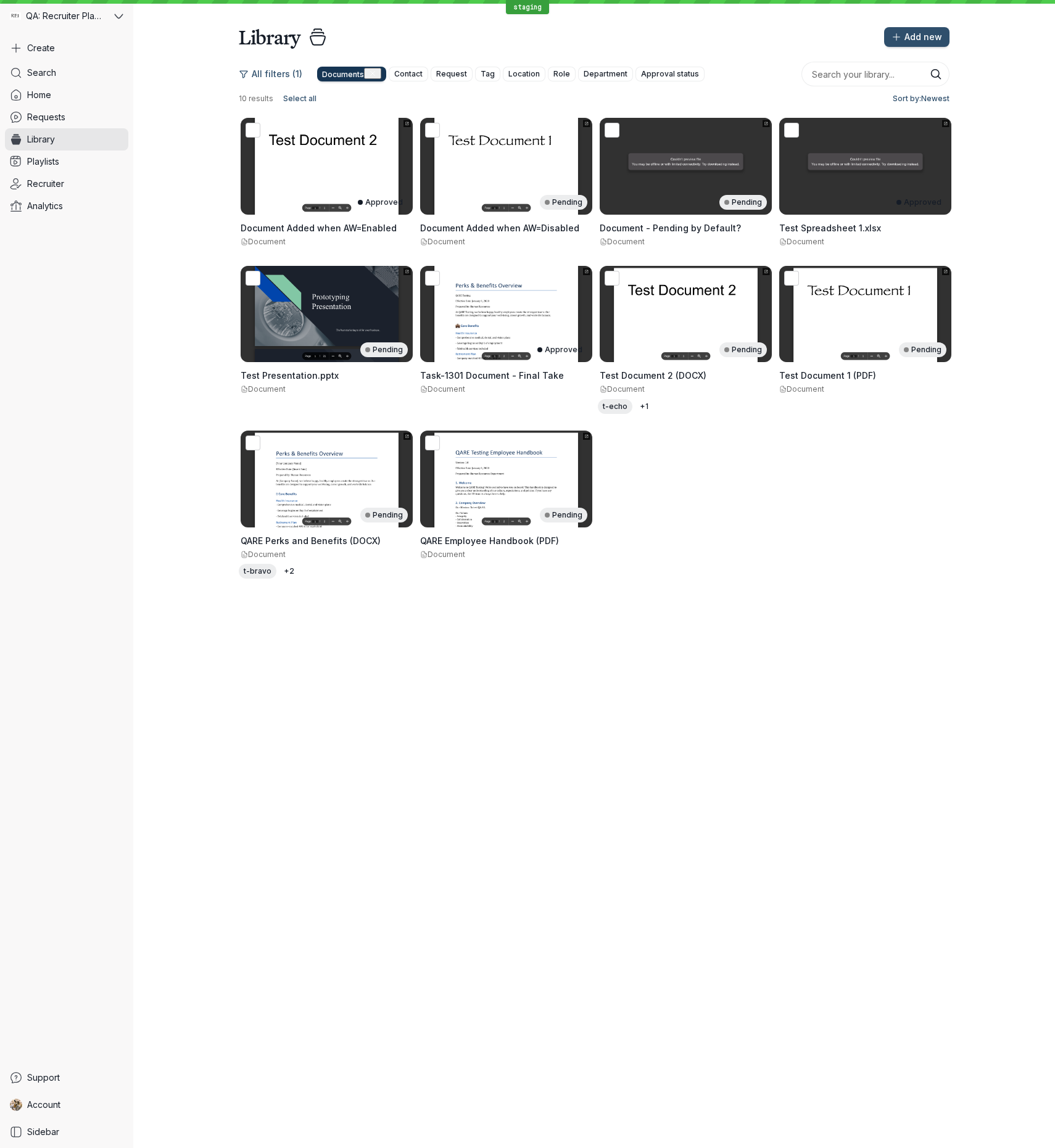
click at [338, 77] on span "Documents" at bounding box center [343, 74] width 42 height 9
drag, startPoint x: 333, startPoint y: 200, endPoint x: 333, endPoint y: 210, distance: 10.0
click at [330, 197] on icon at bounding box center [323, 190] width 13 height 13
click at [0, 0] on input "Documents" at bounding box center [0, 0] width 0 height 0
click at [330, 217] on icon at bounding box center [323, 210] width 13 height 13
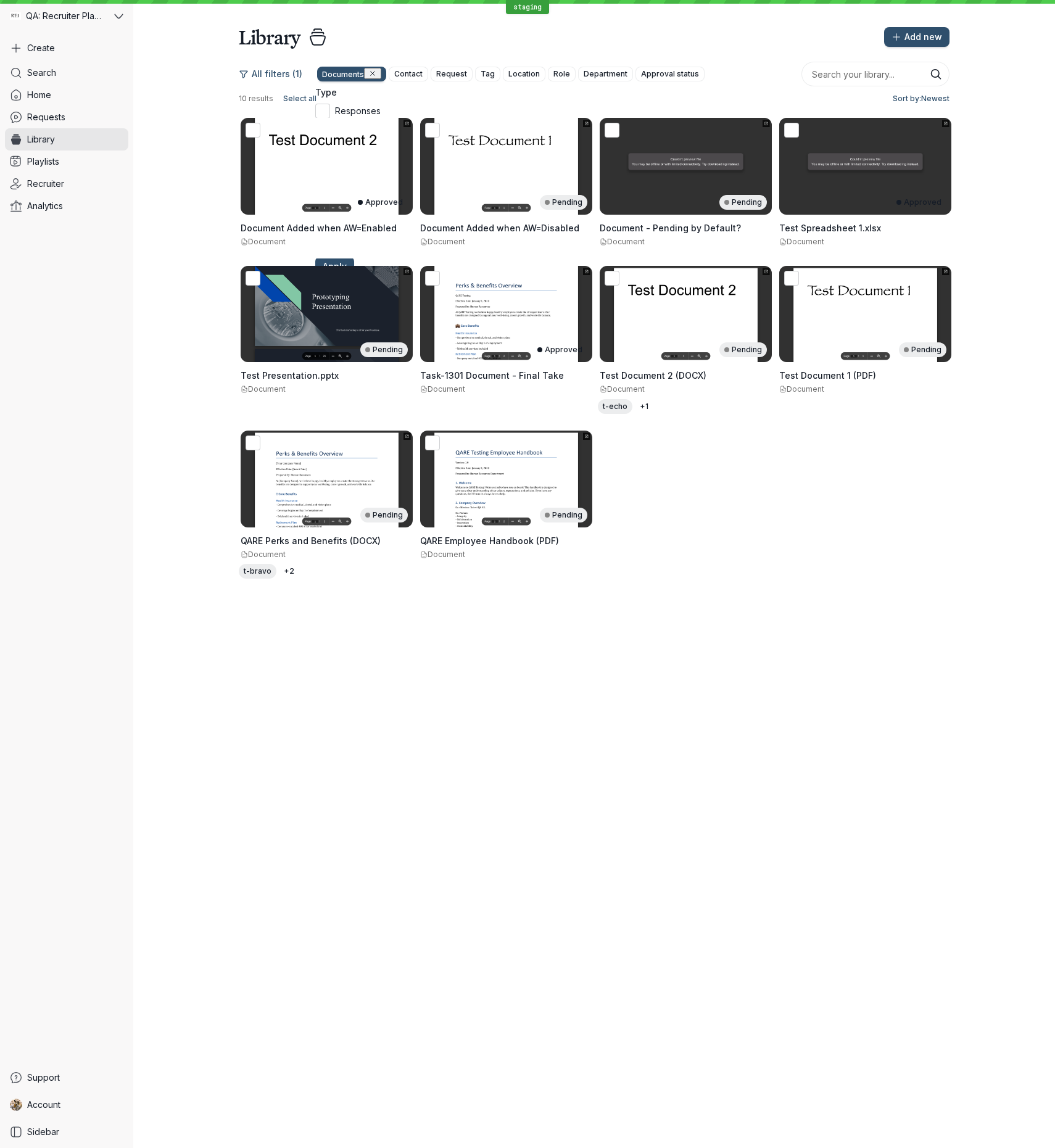
click at [0, 0] on input "Images" at bounding box center [0, 0] width 0 height 0
click at [355, 276] on button "Apply" at bounding box center [334, 267] width 39 height 20
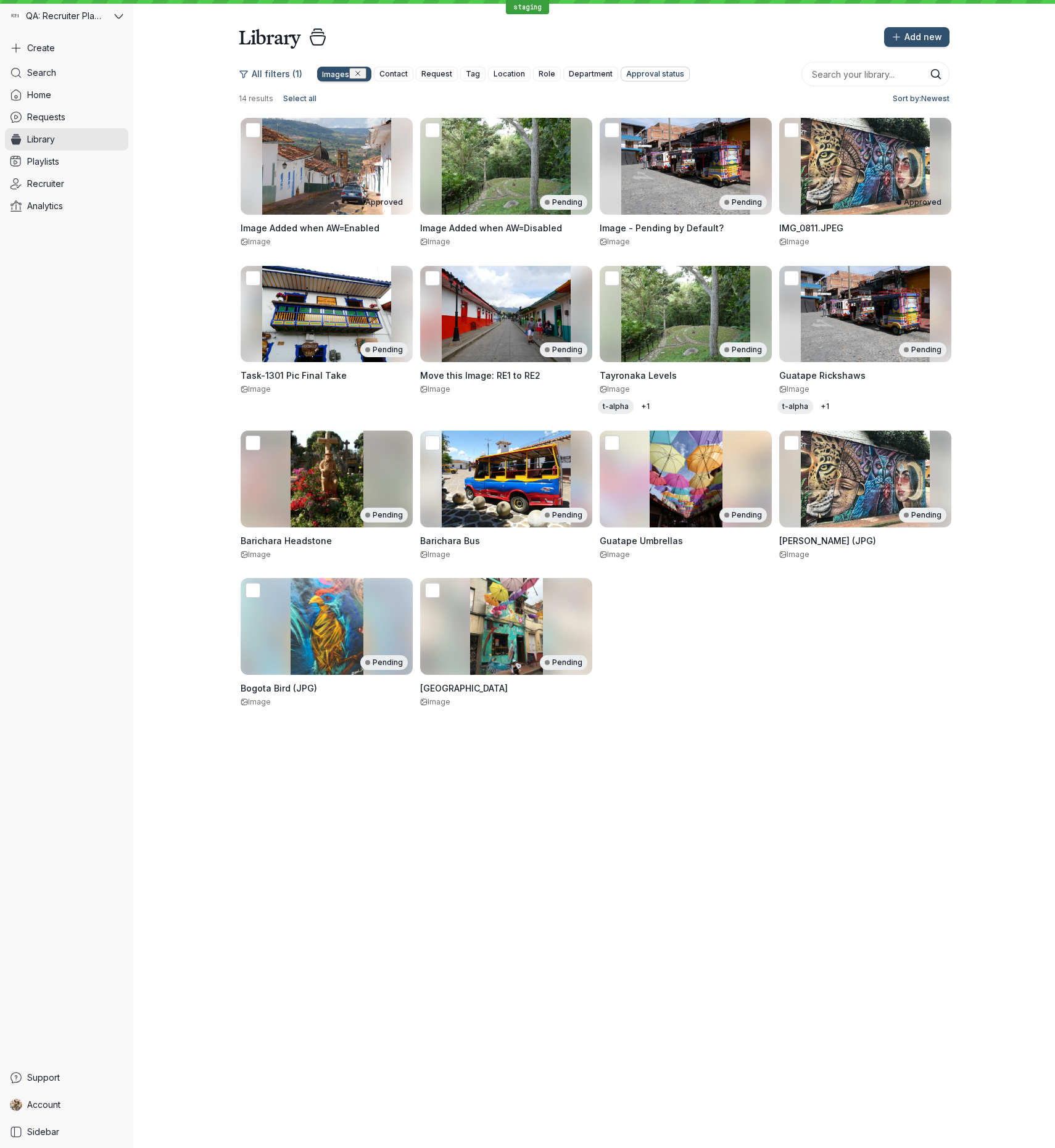
click at [634, 77] on span "Approval status" at bounding box center [655, 74] width 58 height 12
drag, startPoint x: 635, startPoint y: 125, endPoint x: 680, endPoint y: 166, distance: 60.9
click at [637, 129] on div "Approved Approved - Internal Pending Rejected Archived" at bounding box center [650, 151] width 99 height 94
drag, startPoint x: 615, startPoint y: 122, endPoint x: 622, endPoint y: 125, distance: 7.6
click at [615, 118] on icon at bounding box center [608, 111] width 13 height 13
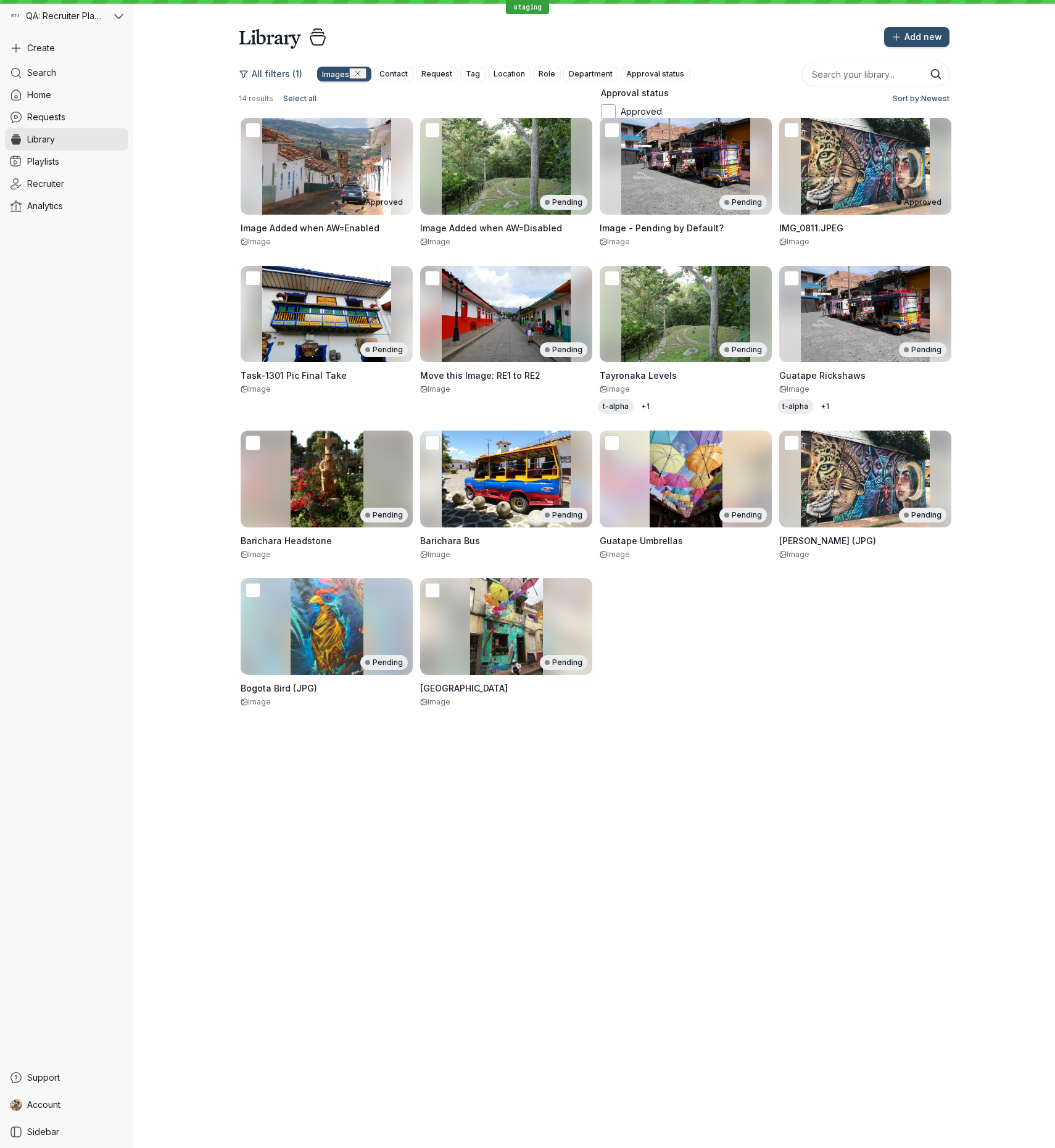
click at [0, 0] on input "Approved" at bounding box center [0, 0] width 0 height 0
click at [632, 234] on span "Apply" at bounding box center [620, 228] width 24 height 12
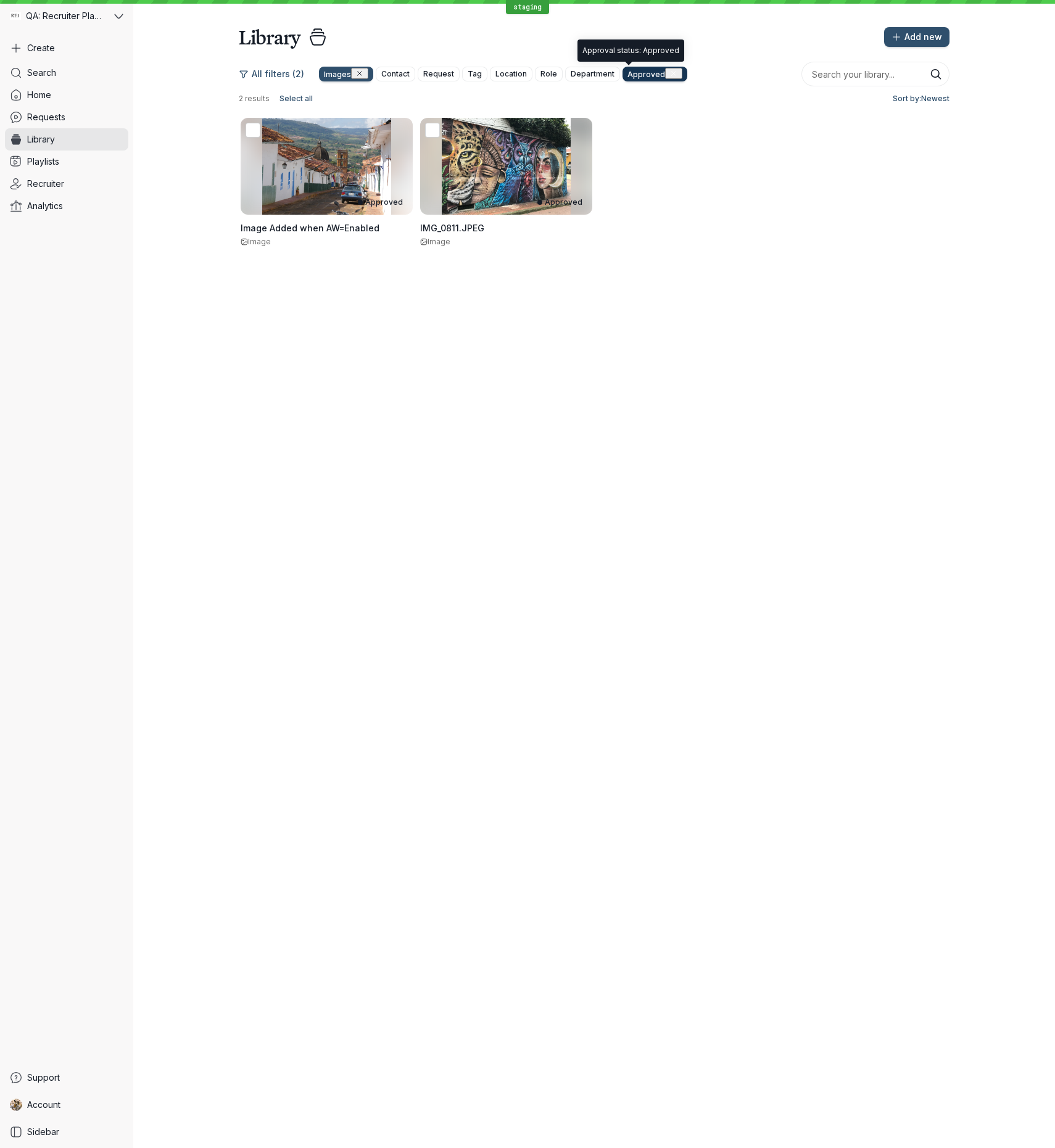
click at [670, 74] on icon "button" at bounding box center [674, 74] width 8 height 8
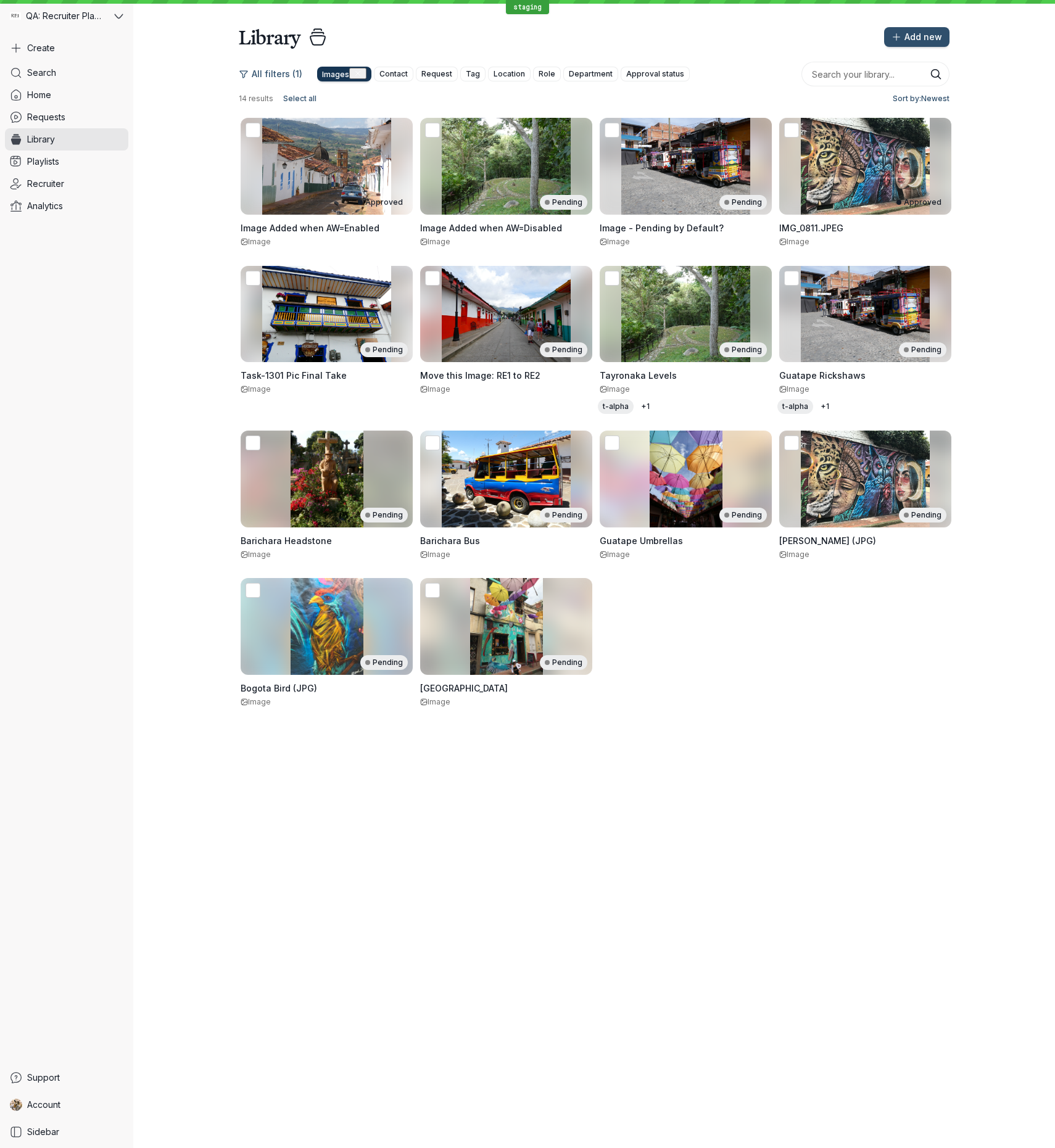
click at [330, 76] on span "Images" at bounding box center [335, 74] width 27 height 9
click at [330, 218] on div at bounding box center [322, 210] width 15 height 15
click at [0, 0] on input "Images" at bounding box center [0, 0] width 0 height 0
drag, startPoint x: 333, startPoint y: 238, endPoint x: 391, endPoint y: 249, distance: 59.0
click at [330, 237] on icon at bounding box center [323, 230] width 13 height 13
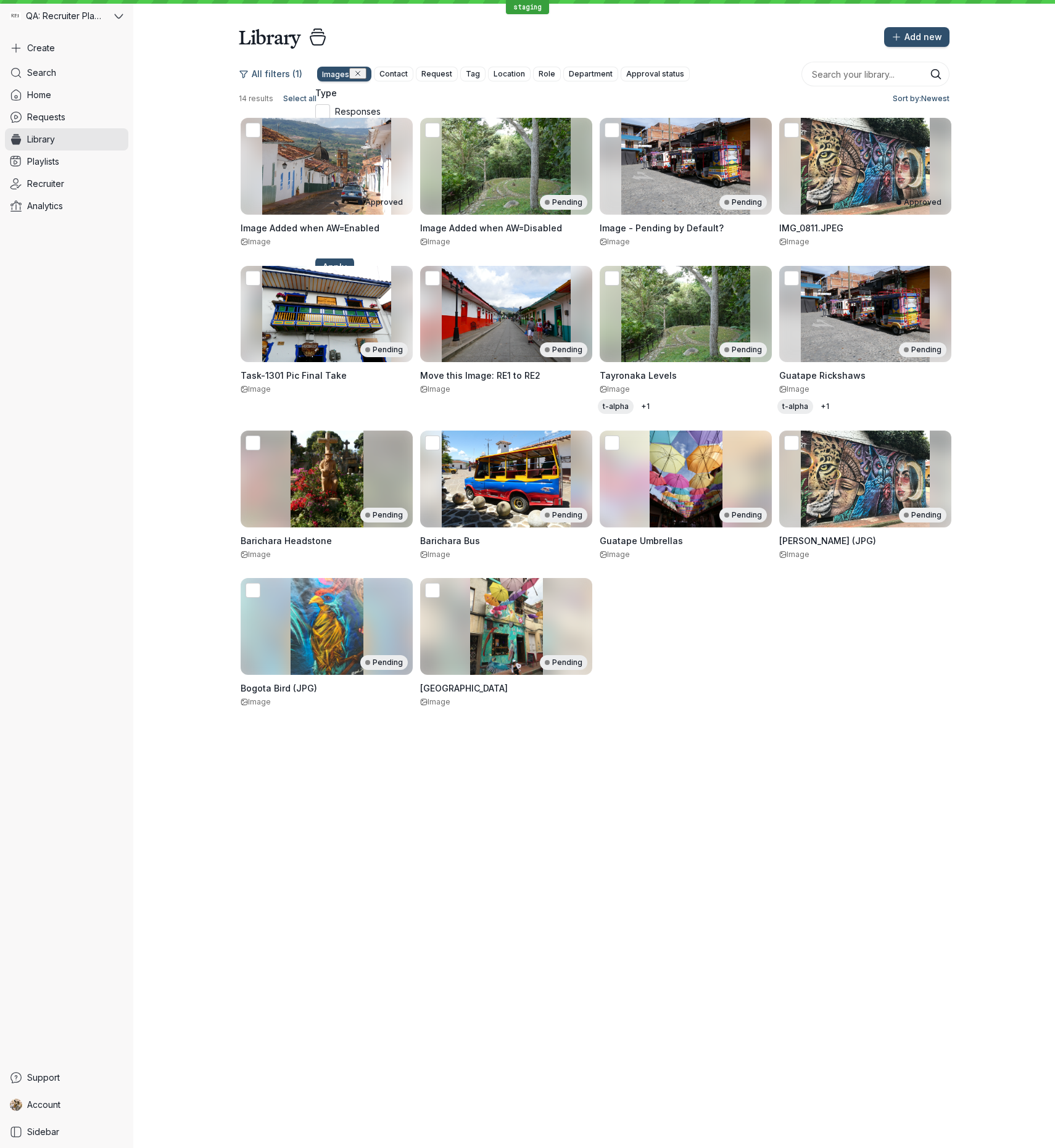
click at [0, 0] on input "Links" at bounding box center [0, 0] width 0 height 0
click at [347, 273] on span "Apply" at bounding box center [334, 267] width 24 height 12
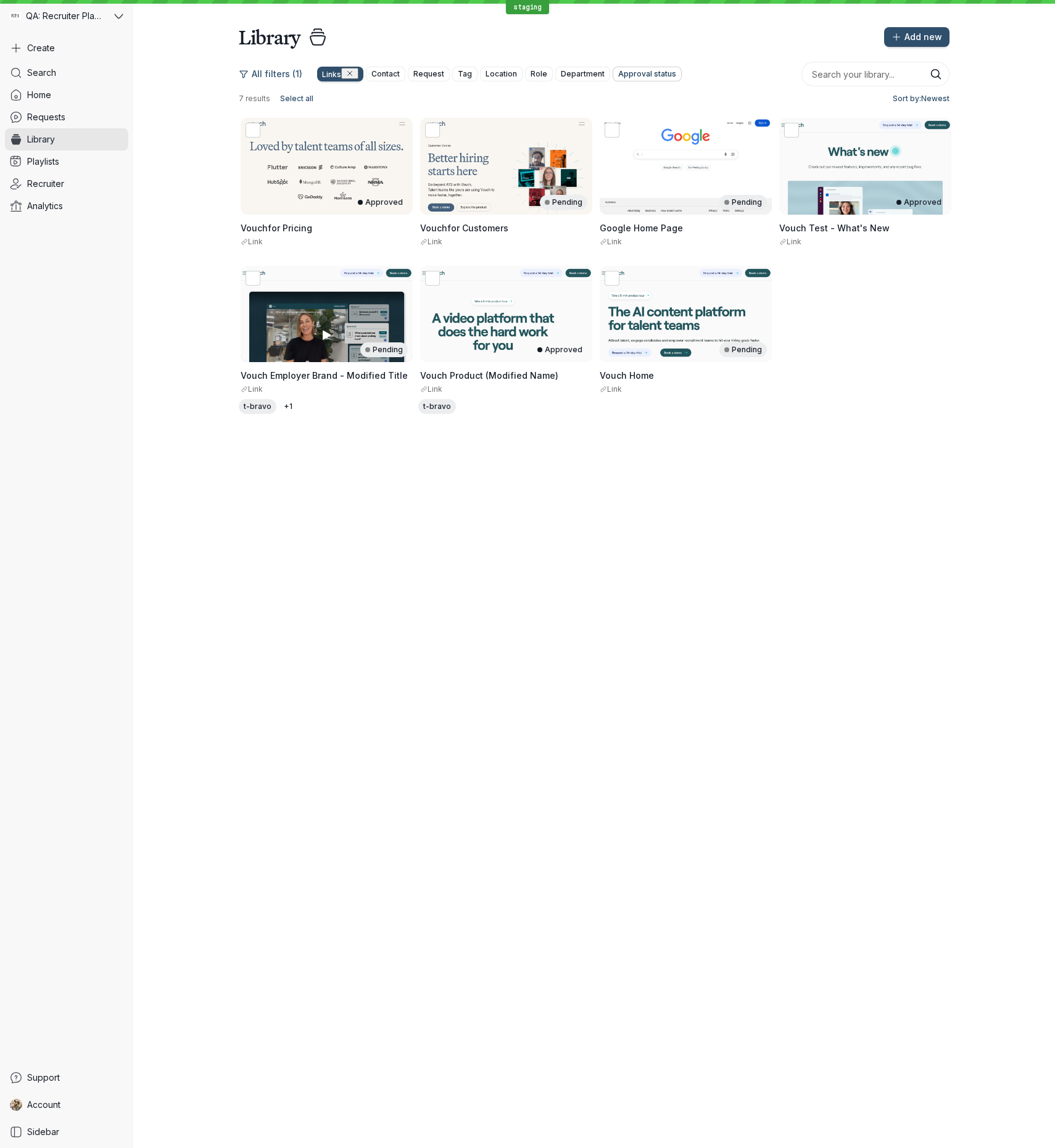
click at [644, 76] on span "Approval status" at bounding box center [647, 74] width 58 height 12
drag, startPoint x: 643, startPoint y: 115, endPoint x: 646, endPoint y: 122, distance: 7.6
click at [643, 115] on span "Approved" at bounding box center [633, 111] width 41 height 11
click at [608, 117] on icon at bounding box center [601, 111] width 13 height 13
click at [0, 0] on input "Approved" at bounding box center [0, 0] width 0 height 0
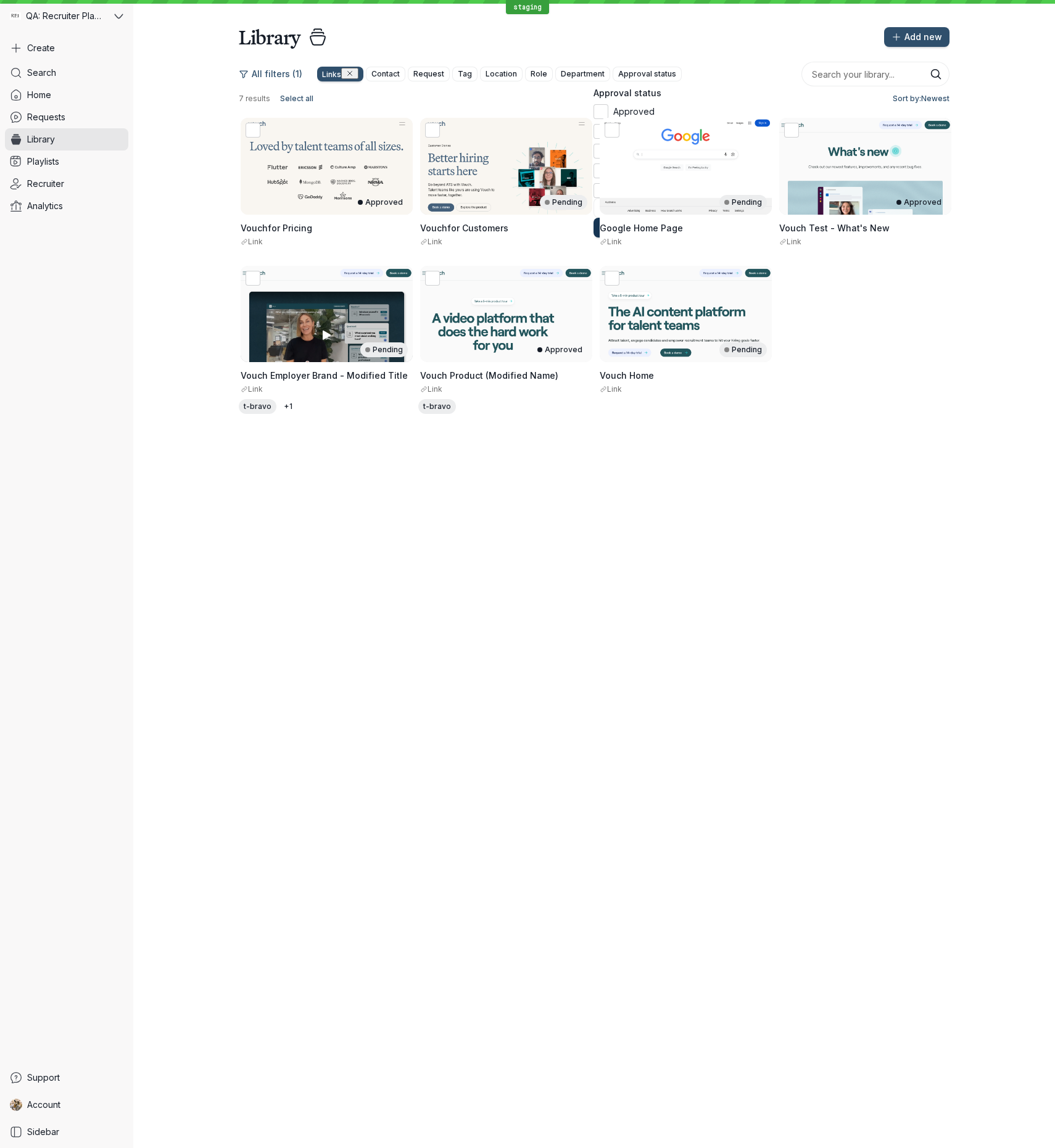
click at [625, 234] on span "Apply" at bounding box center [612, 228] width 24 height 12
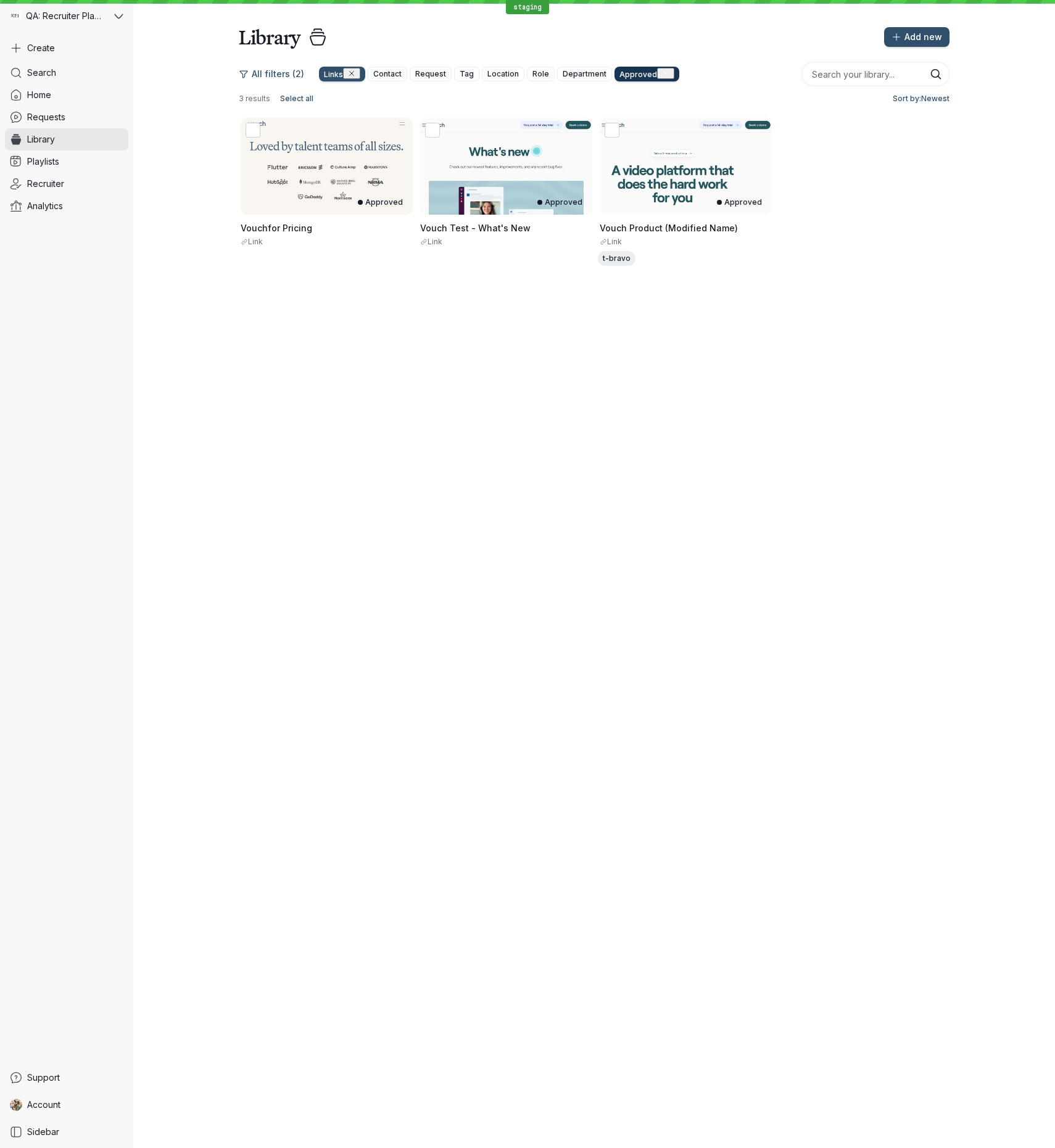
click at [662, 71] on icon "[object Object]" at bounding box center [666, 74] width 8 height 8
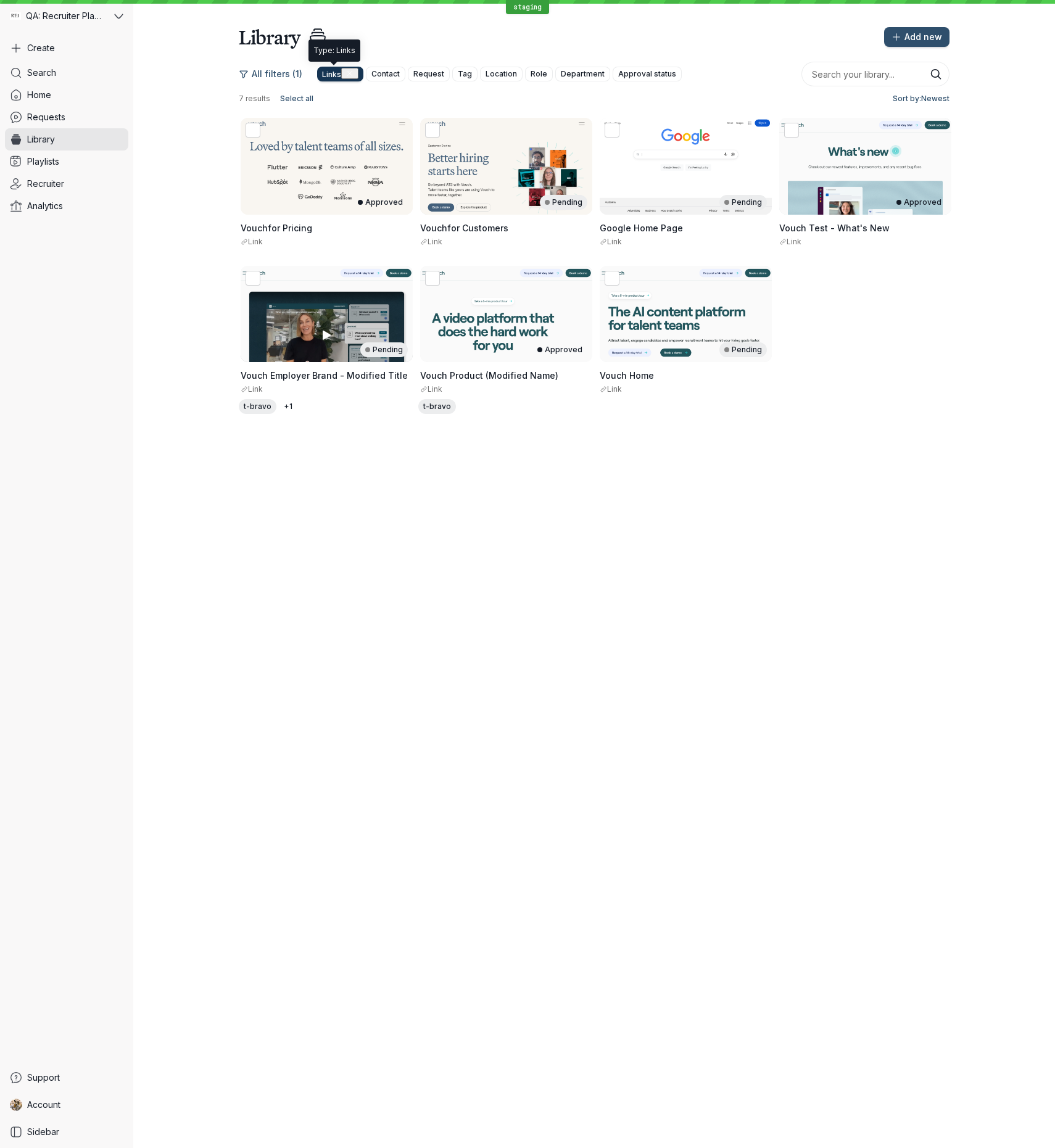
click at [346, 70] on icon "button" at bounding box center [350, 74] width 8 height 8
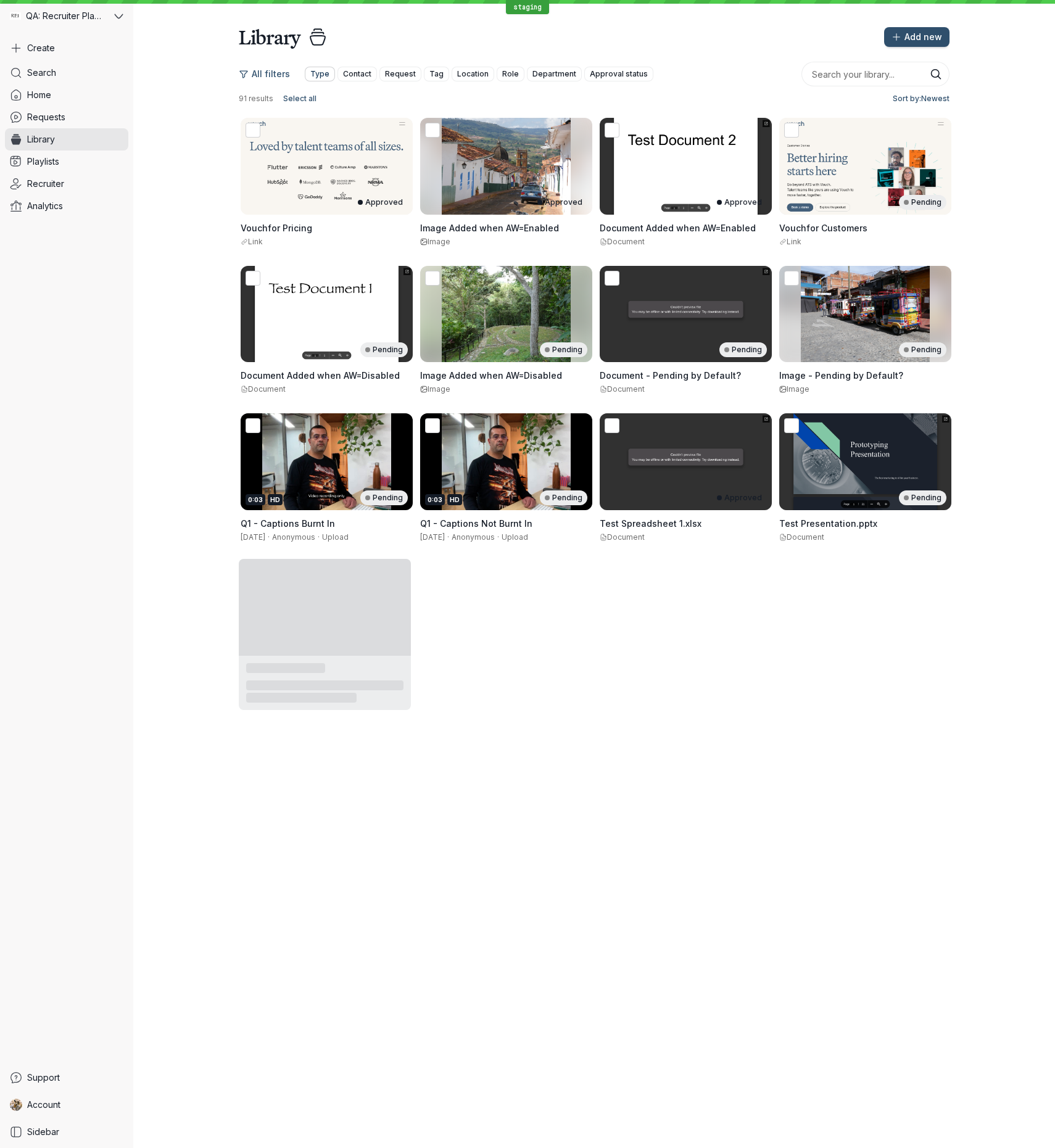
click at [322, 78] on span "Type" at bounding box center [320, 74] width 19 height 12
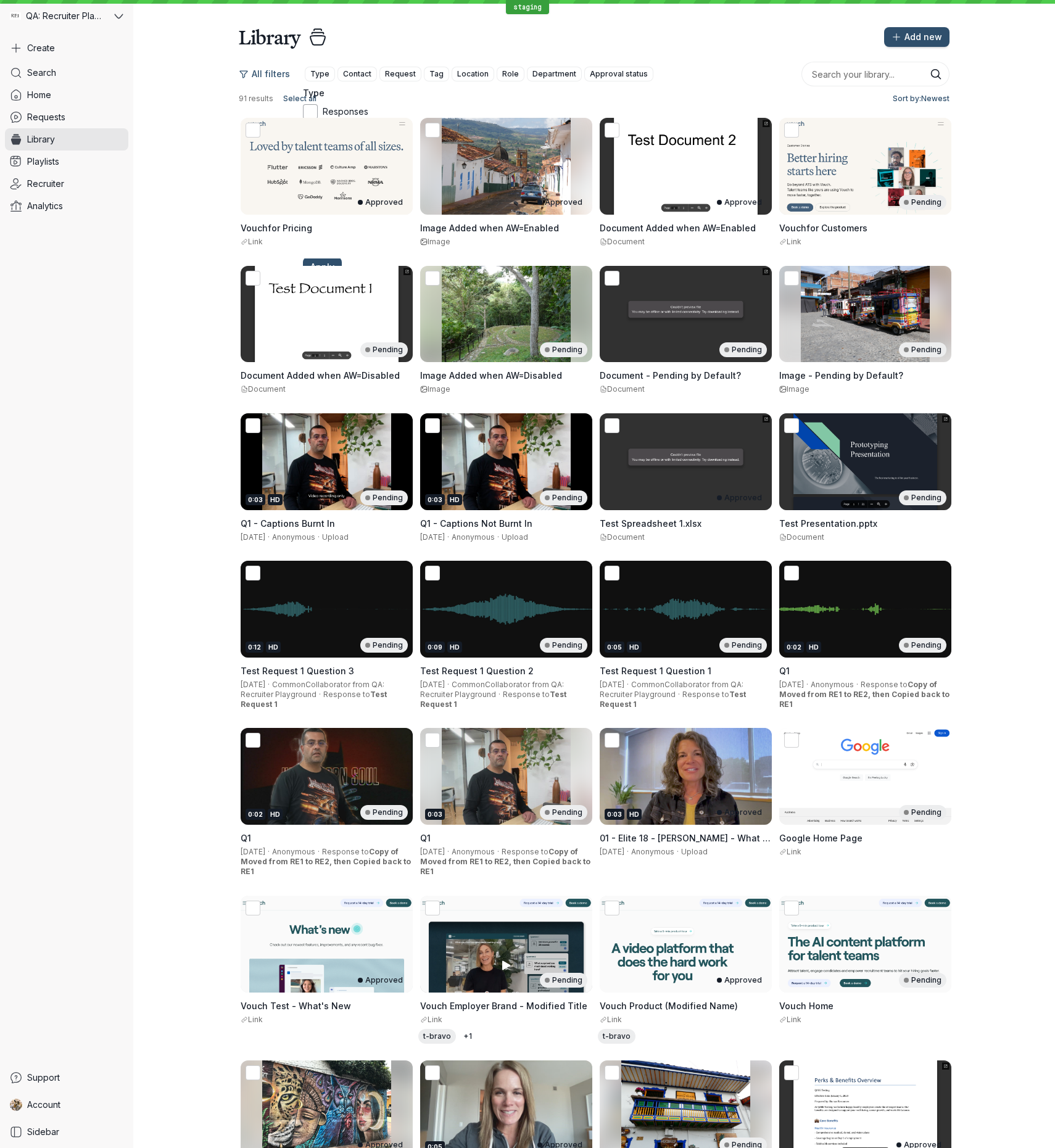
click at [317, 119] on div at bounding box center [310, 111] width 15 height 15
click at [0, 0] on input "Responses" at bounding box center [0, 0] width 0 height 0
click at [319, 150] on div "Responses Syncs Uploads Recordings Documents Images Links" at bounding box center [336, 171] width 67 height 133
drag, startPoint x: 321, startPoint y: 145, endPoint x: 323, endPoint y: 157, distance: 12.2
click at [317, 139] on icon at bounding box center [310, 132] width 13 height 13
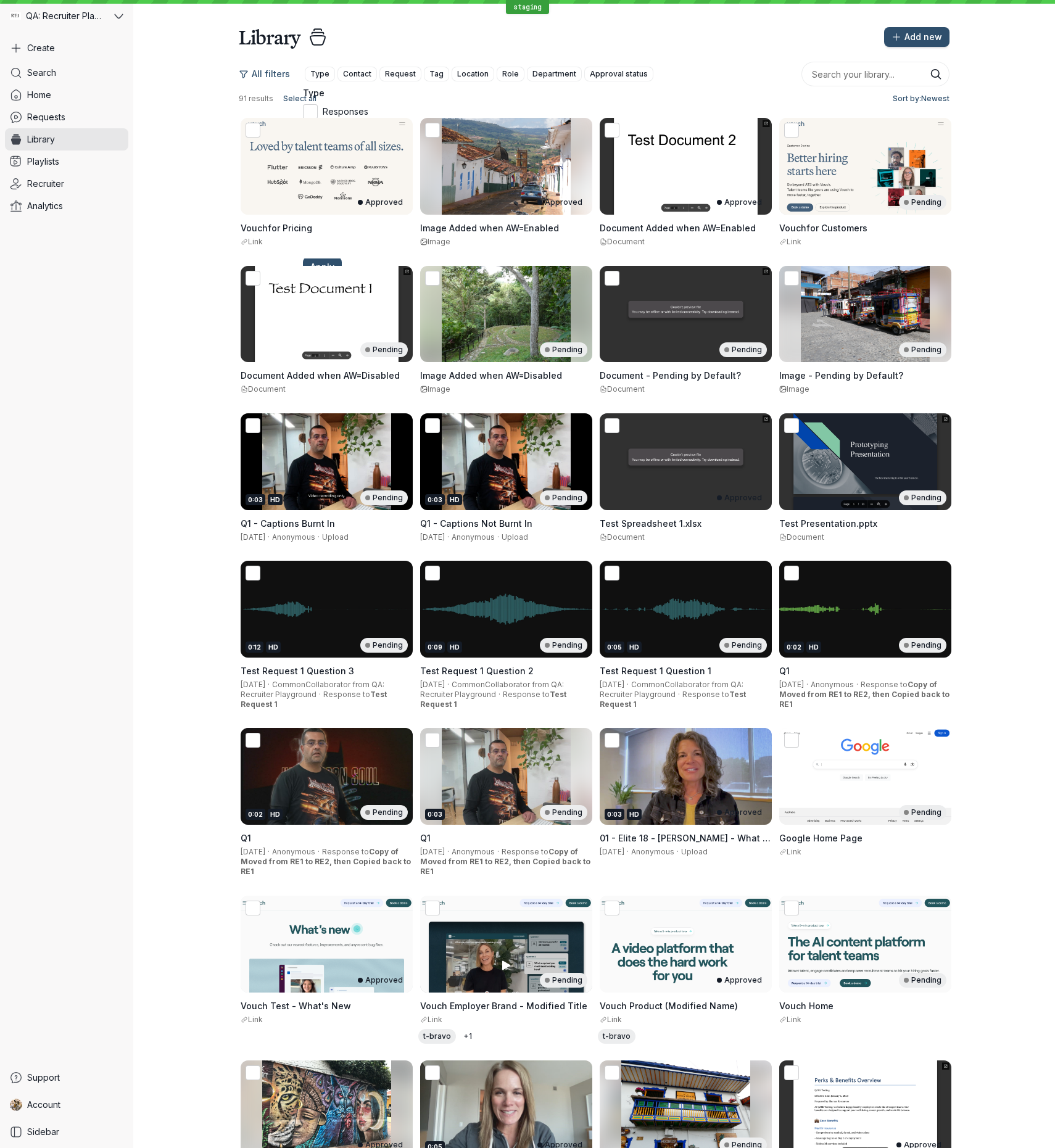
click at [0, 0] on input "Syncs" at bounding box center [0, 0] width 0 height 0
click at [317, 158] on icon at bounding box center [310, 151] width 13 height 13
click at [0, 0] on input "Uploads" at bounding box center [0, 0] width 0 height 0
drag, startPoint x: 324, startPoint y: 176, endPoint x: 347, endPoint y: 176, distance: 23.0
click at [317, 176] on icon at bounding box center [310, 171] width 13 height 13
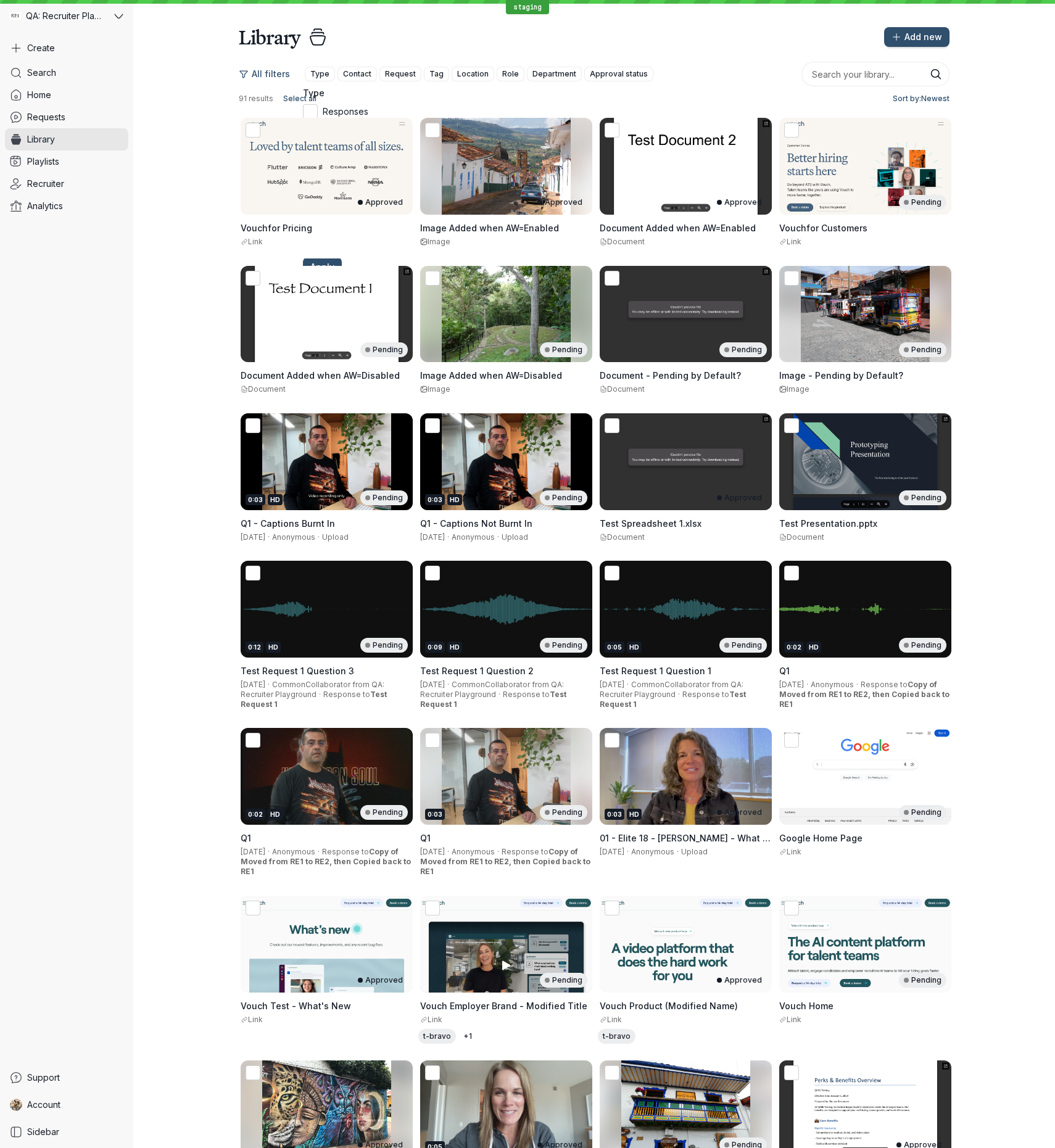
click at [0, 0] on input "Recordings" at bounding box center [0, 0] width 0 height 0
click at [342, 266] on button "Apply" at bounding box center [322, 267] width 39 height 20
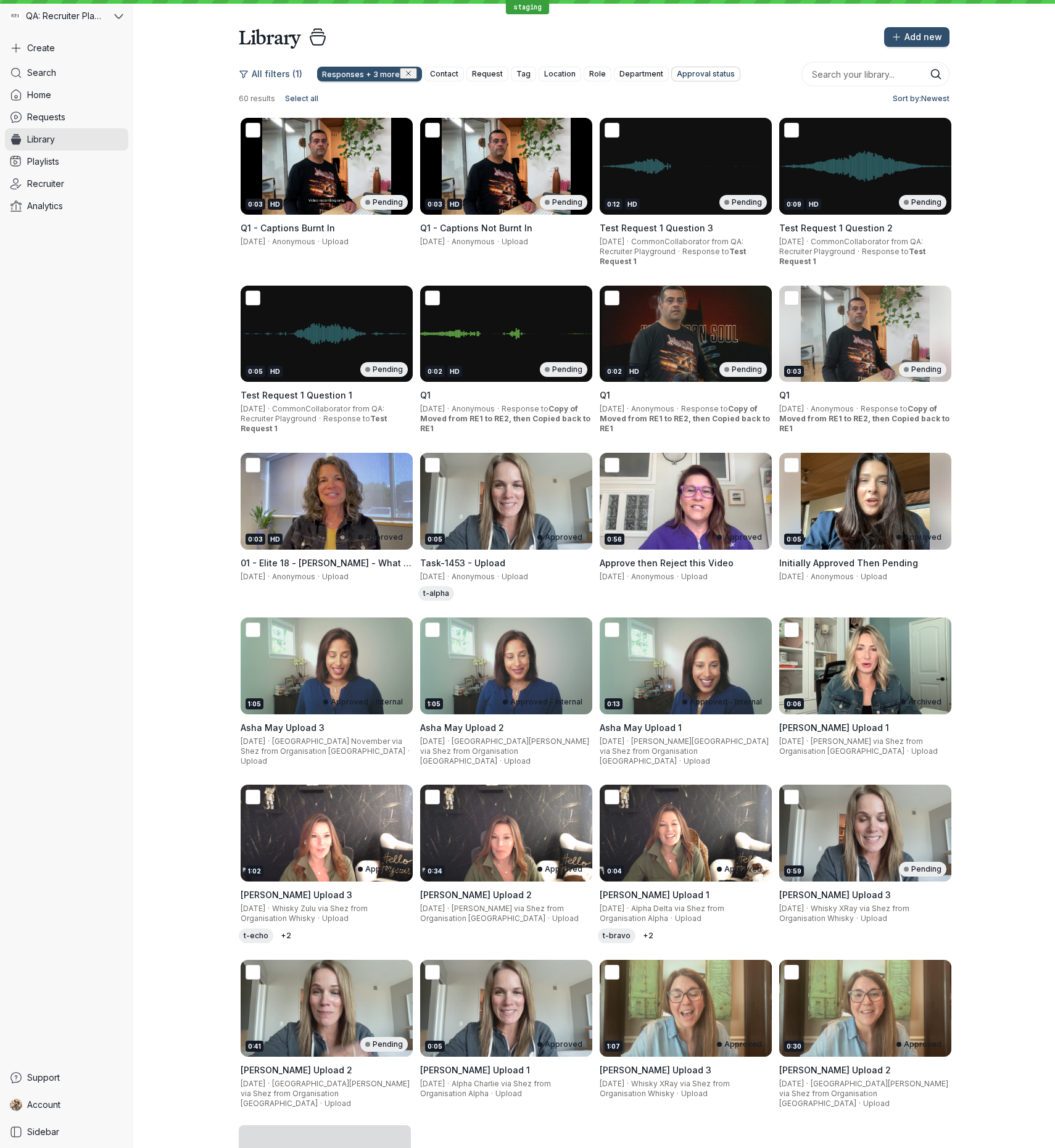
click at [689, 74] on span "Approval status" at bounding box center [705, 74] width 58 height 12
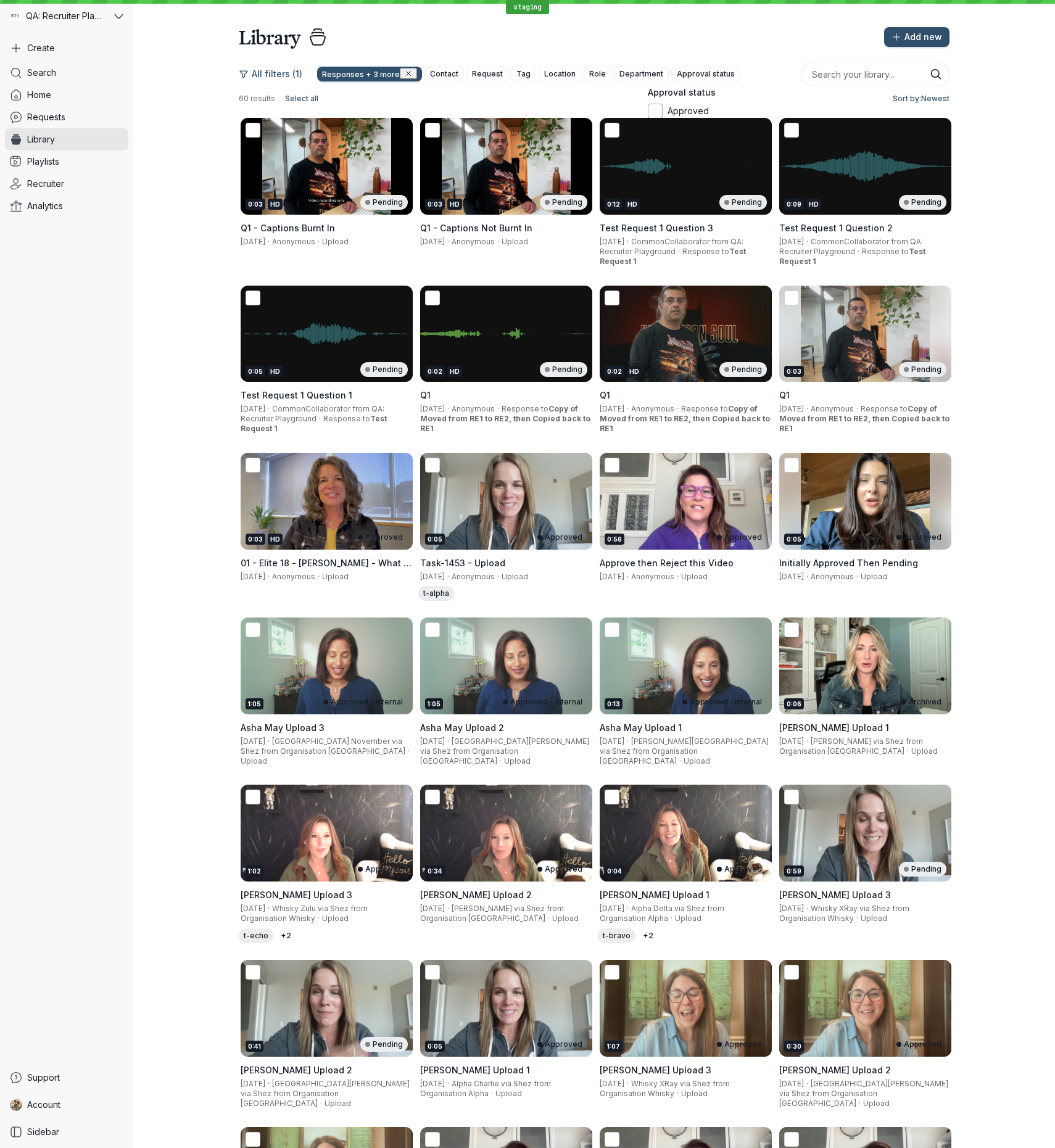
click at [662, 118] on icon at bounding box center [655, 111] width 13 height 13
click at [0, 0] on input "Approved" at bounding box center [0, 0] width 0 height 0
click at [680, 233] on span "Apply" at bounding box center [666, 227] width 24 height 12
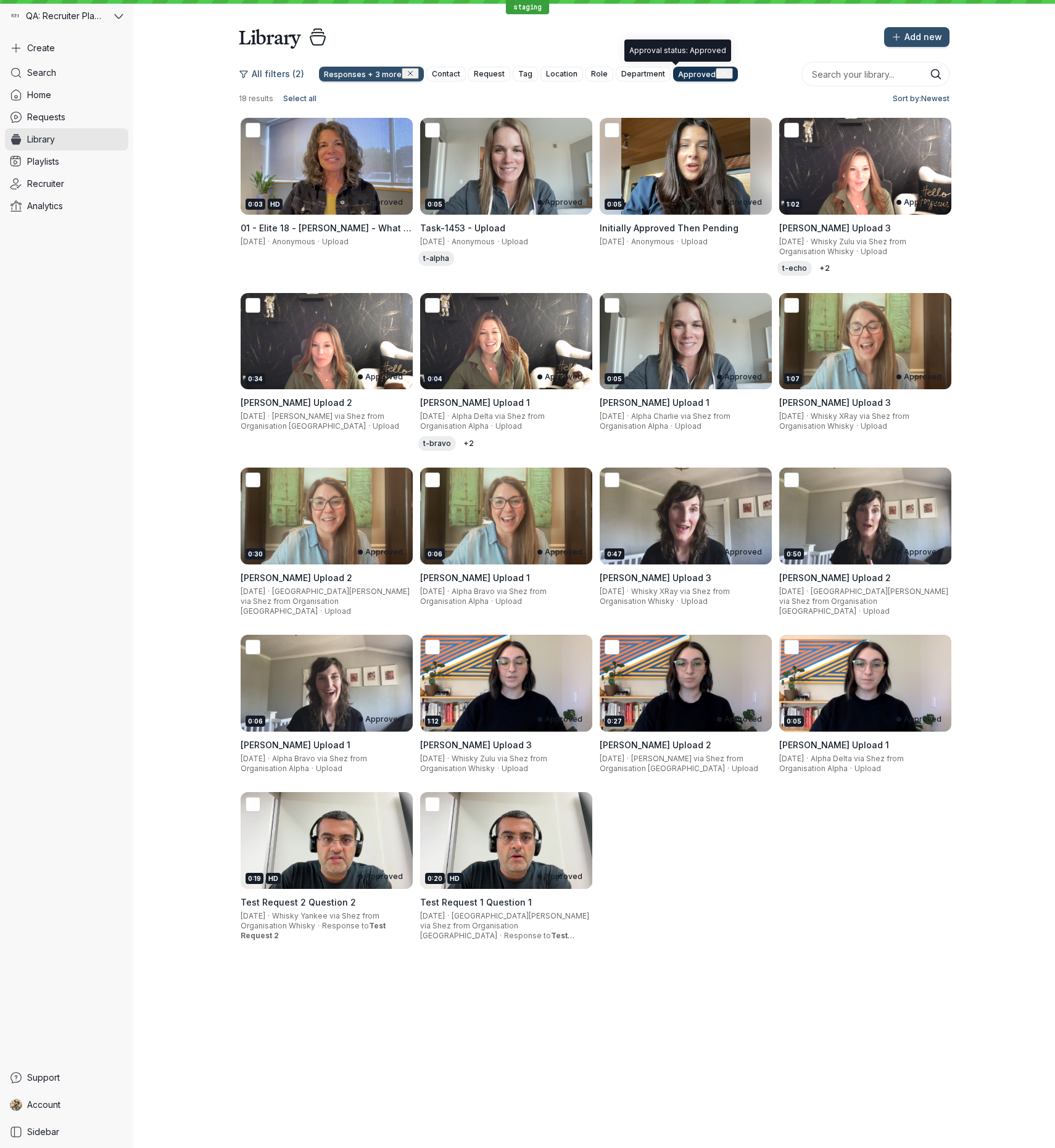
click at [721, 74] on icon "button" at bounding box center [724, 74] width 8 height 8
